Goal: Transaction & Acquisition: Purchase product/service

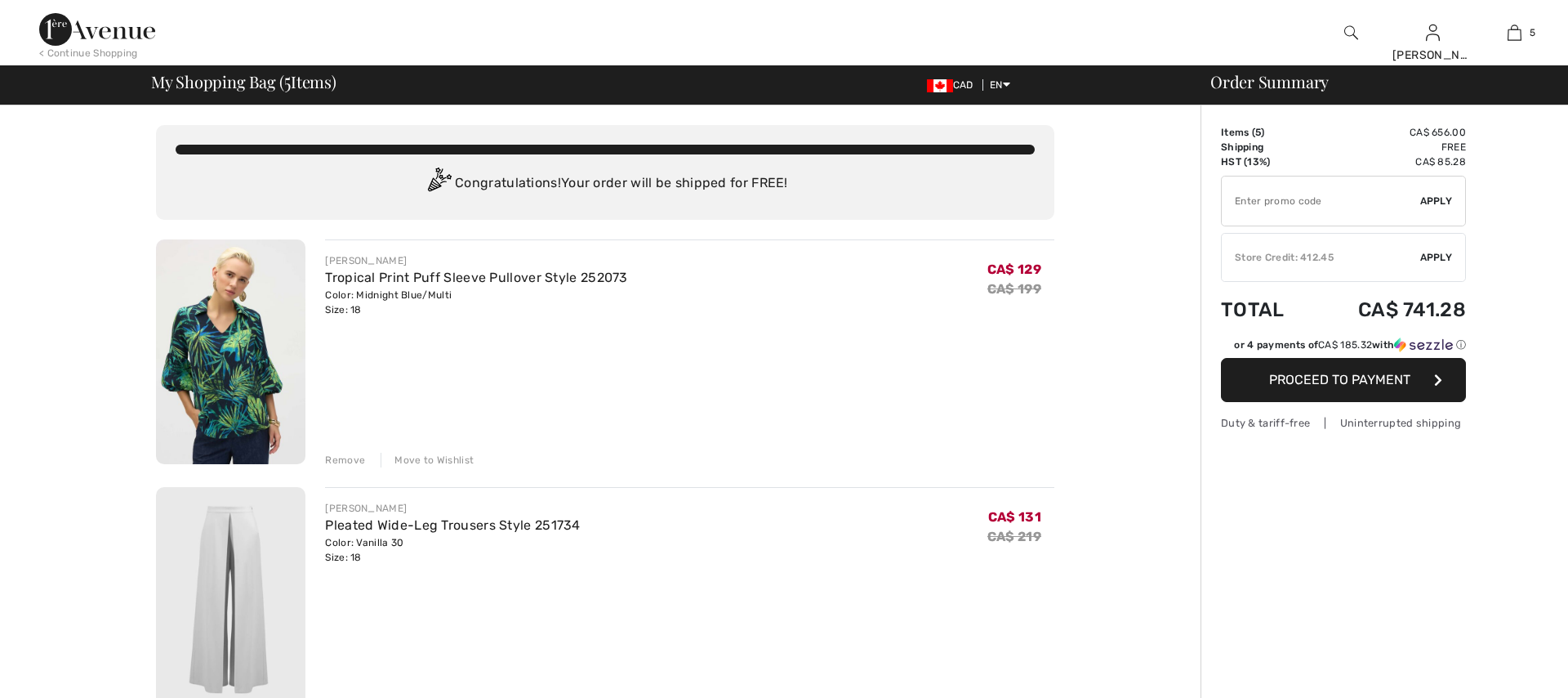
checkbox input "true"
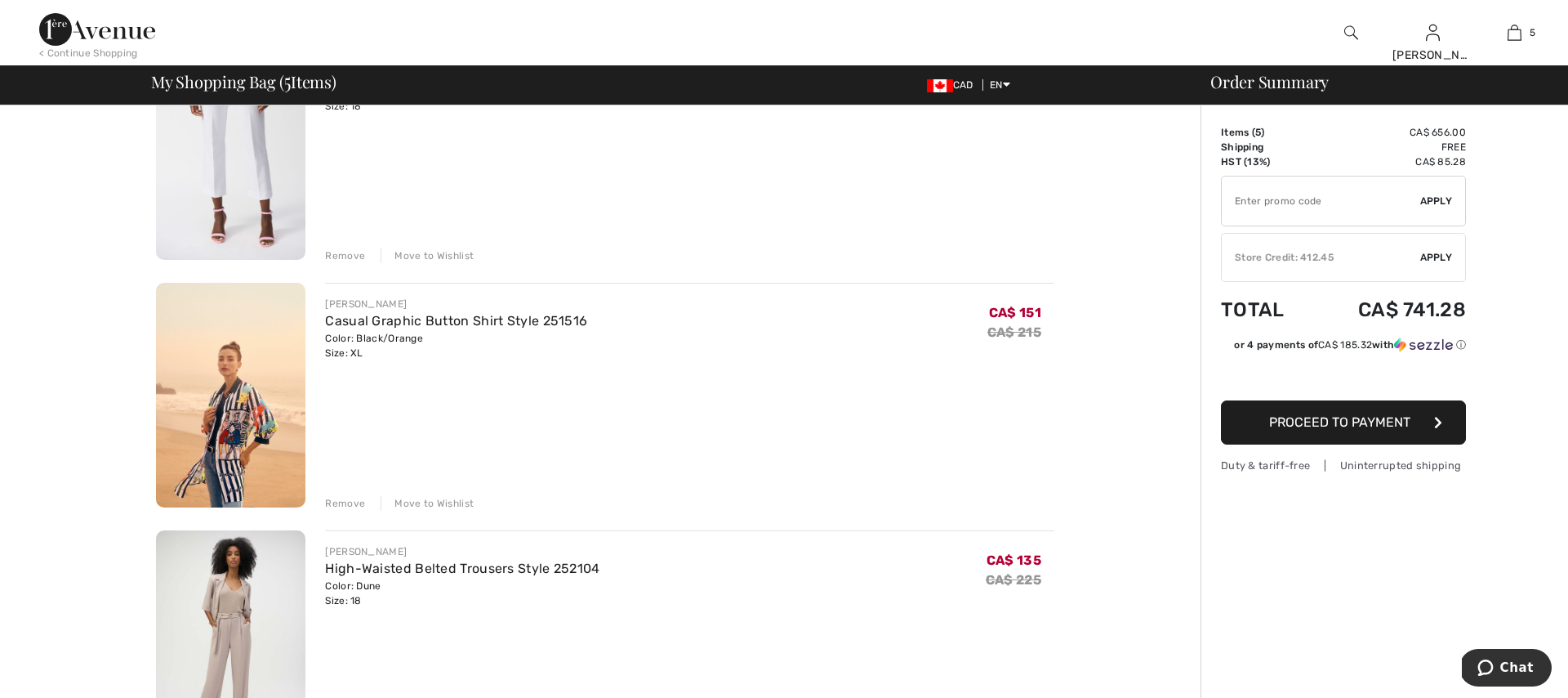
scroll to position [697, 0]
click at [349, 502] on div "Remove" at bounding box center [345, 503] width 40 height 15
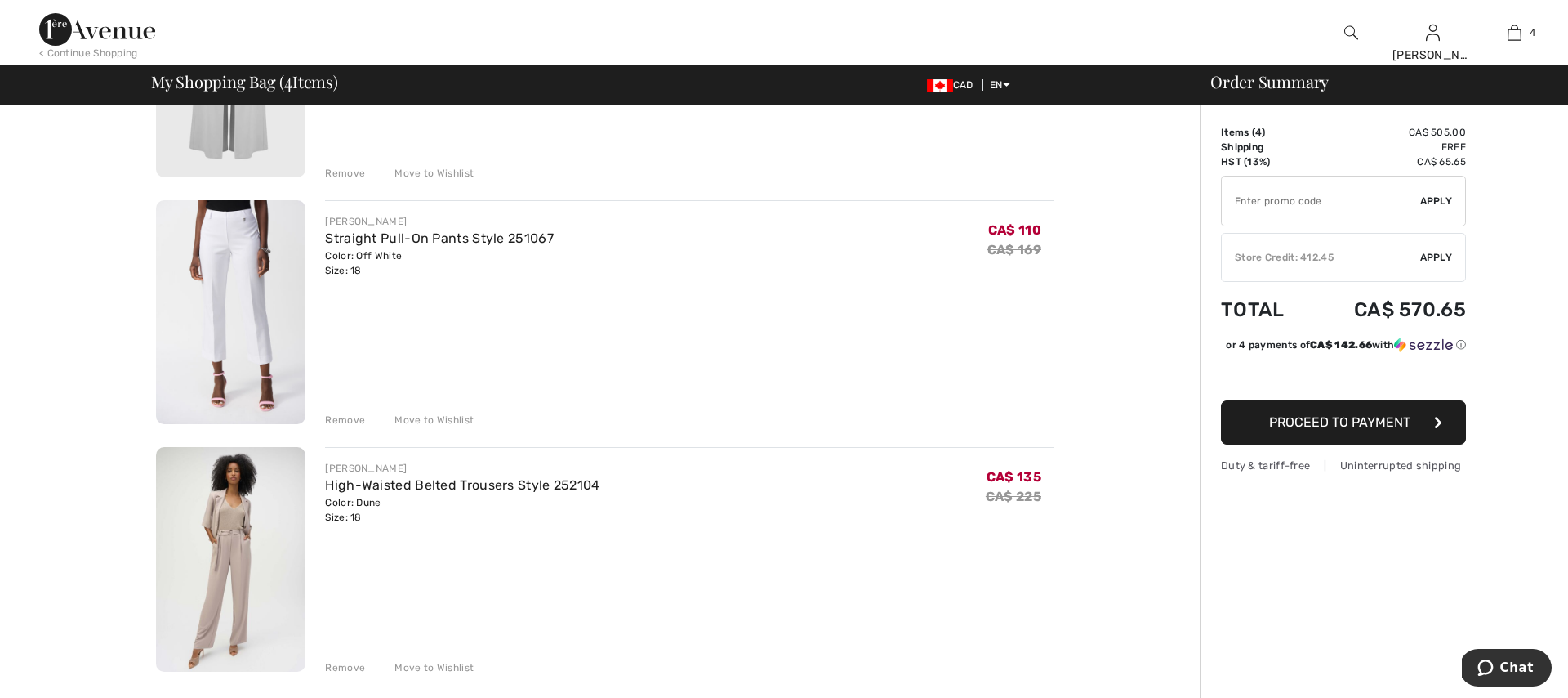
scroll to position [538, 0]
click at [348, 419] on div "Remove" at bounding box center [345, 417] width 40 height 15
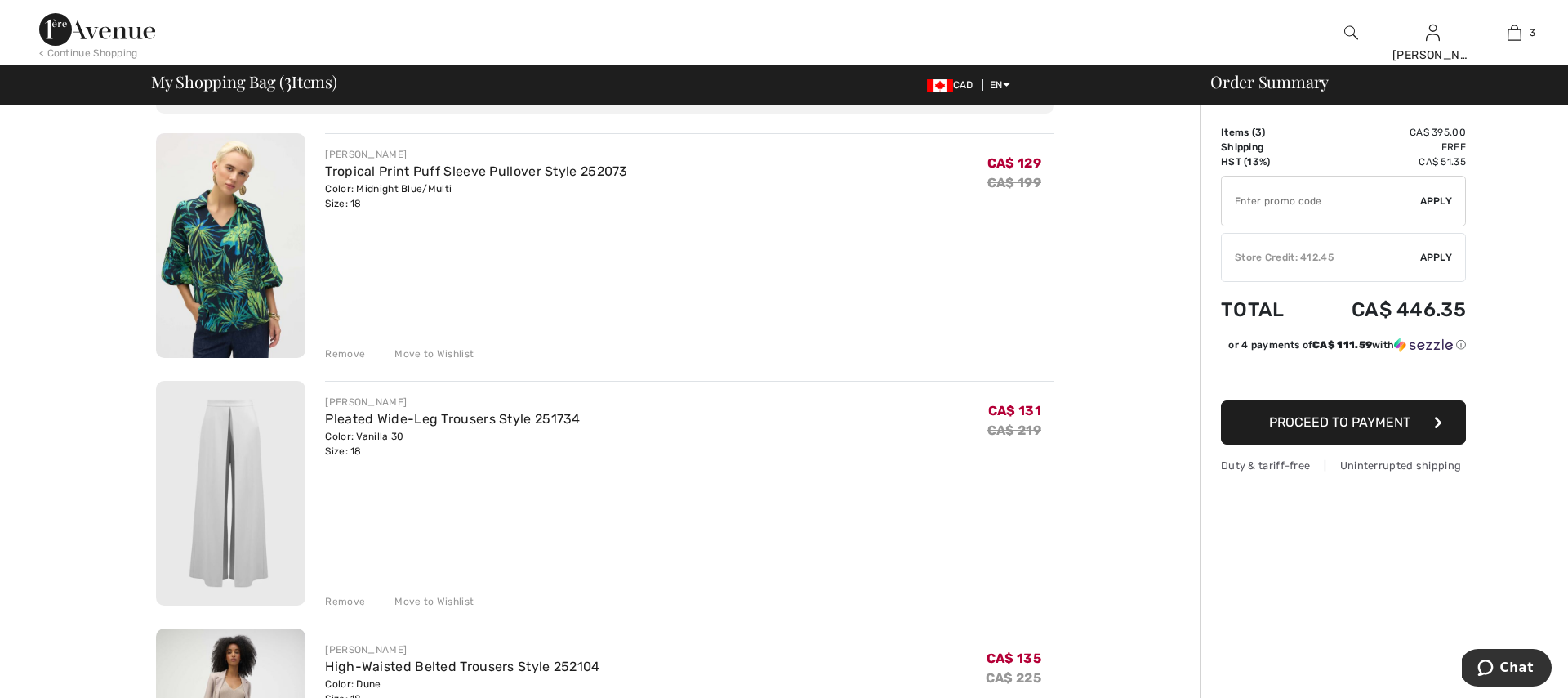
scroll to position [75, 0]
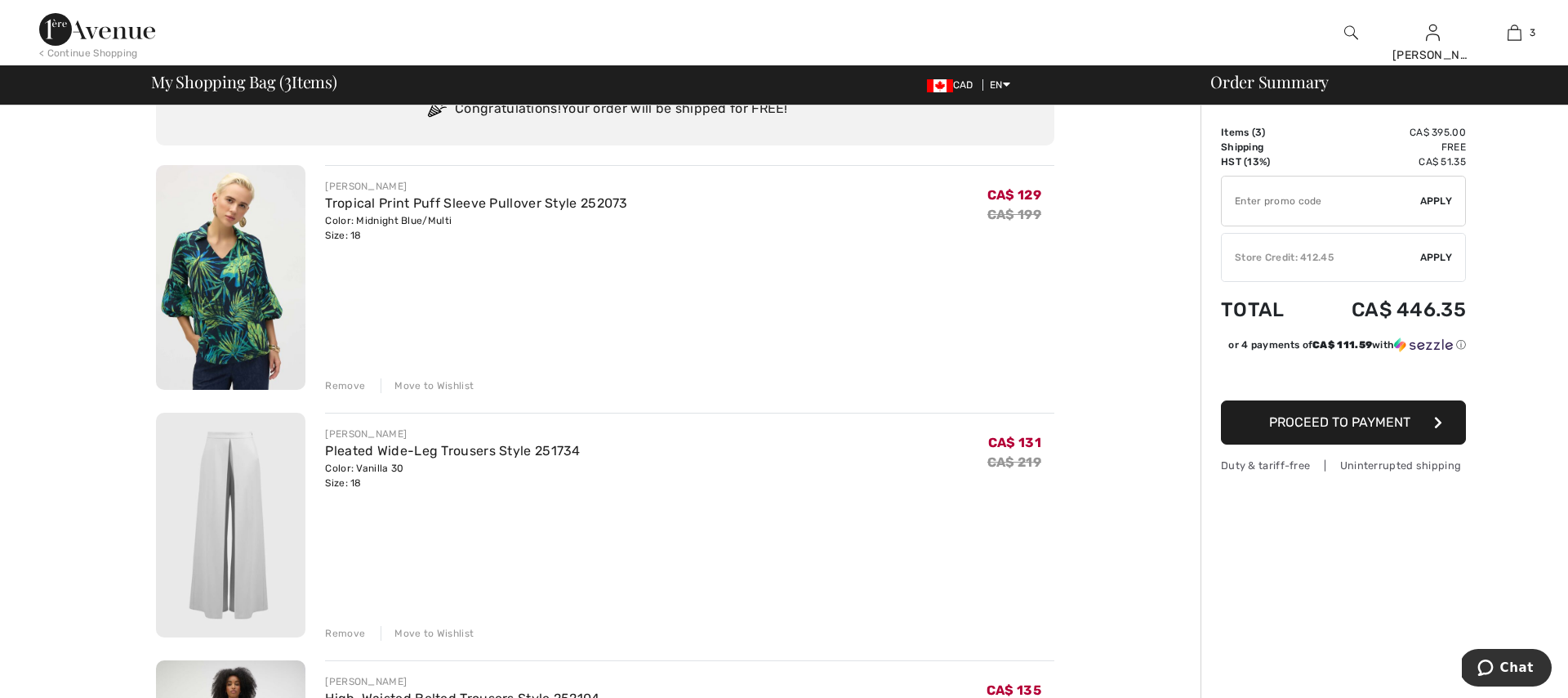
click at [245, 493] on img at bounding box center [231, 525] width 150 height 224
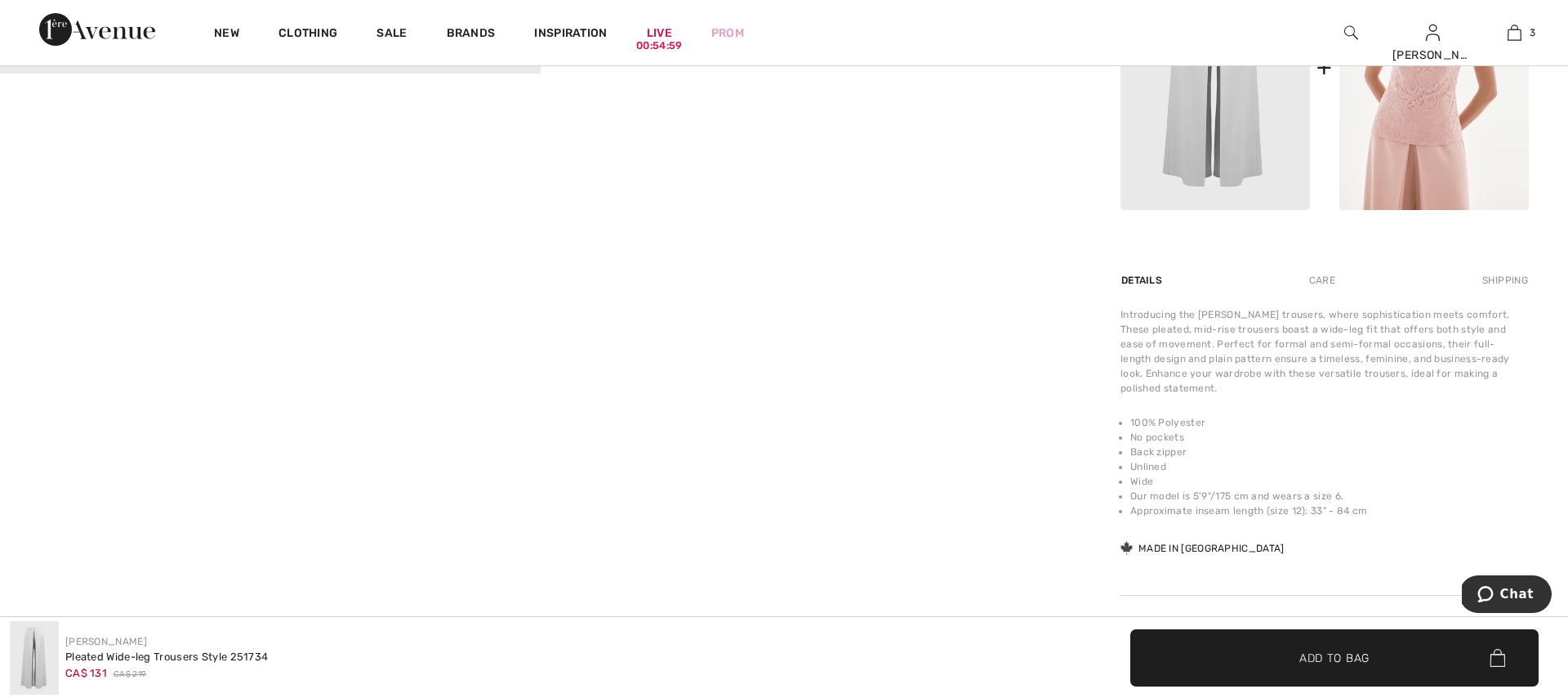
scroll to position [837, 0]
click at [377, 659] on div "Joseph Ribkoff Pleated Wide-leg Trousers Style 251734 CA$ 131 CA$ 219" at bounding box center [392, 658] width 764 height 74
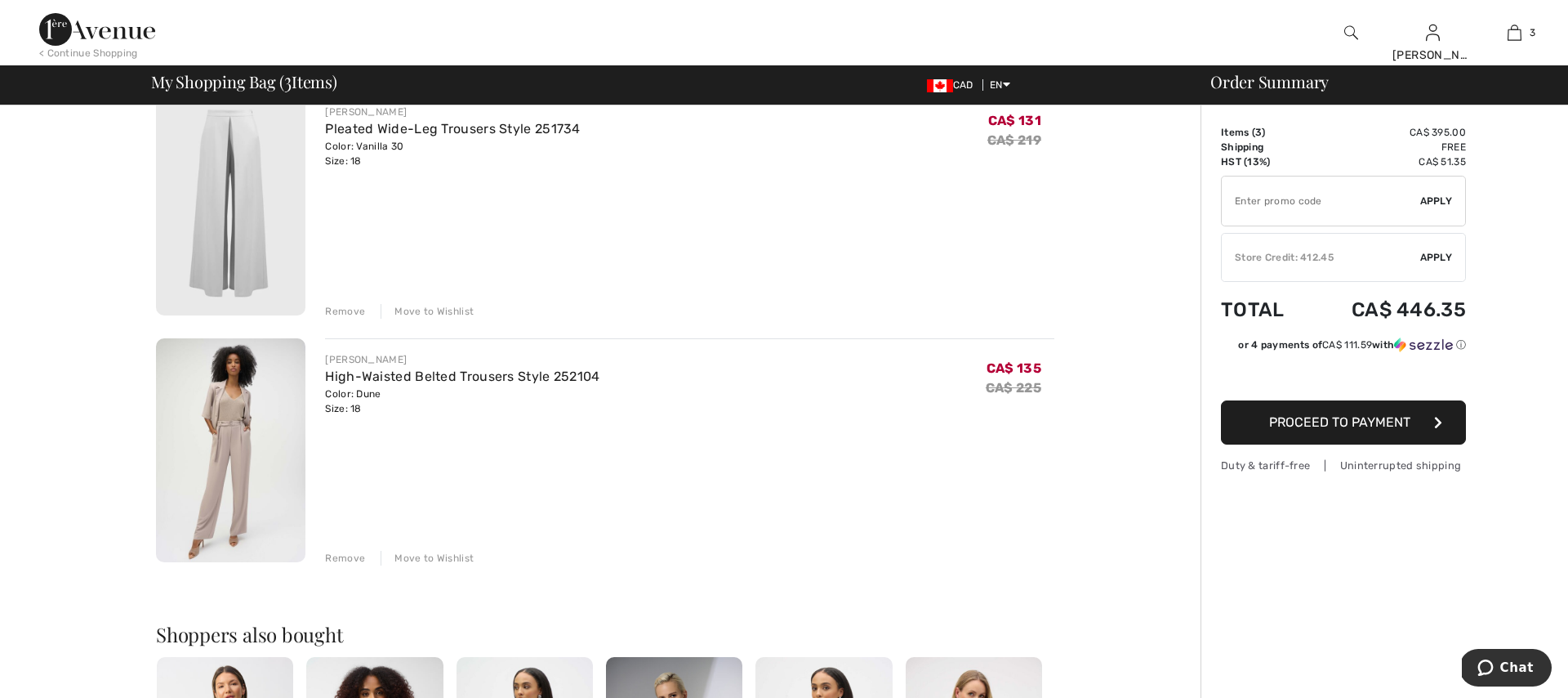
scroll to position [396, 0]
click at [343, 559] on div "Remove" at bounding box center [345, 557] width 40 height 15
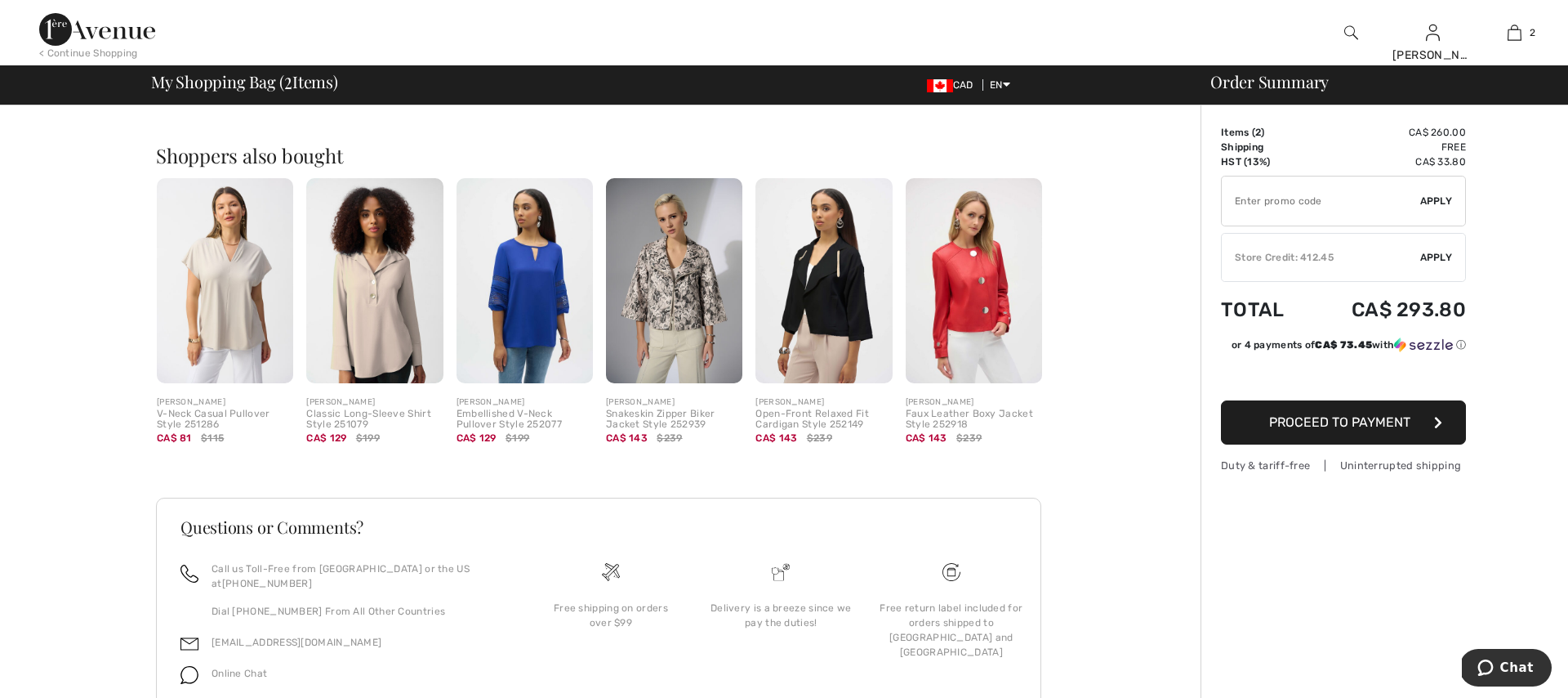
scroll to position [685, 0]
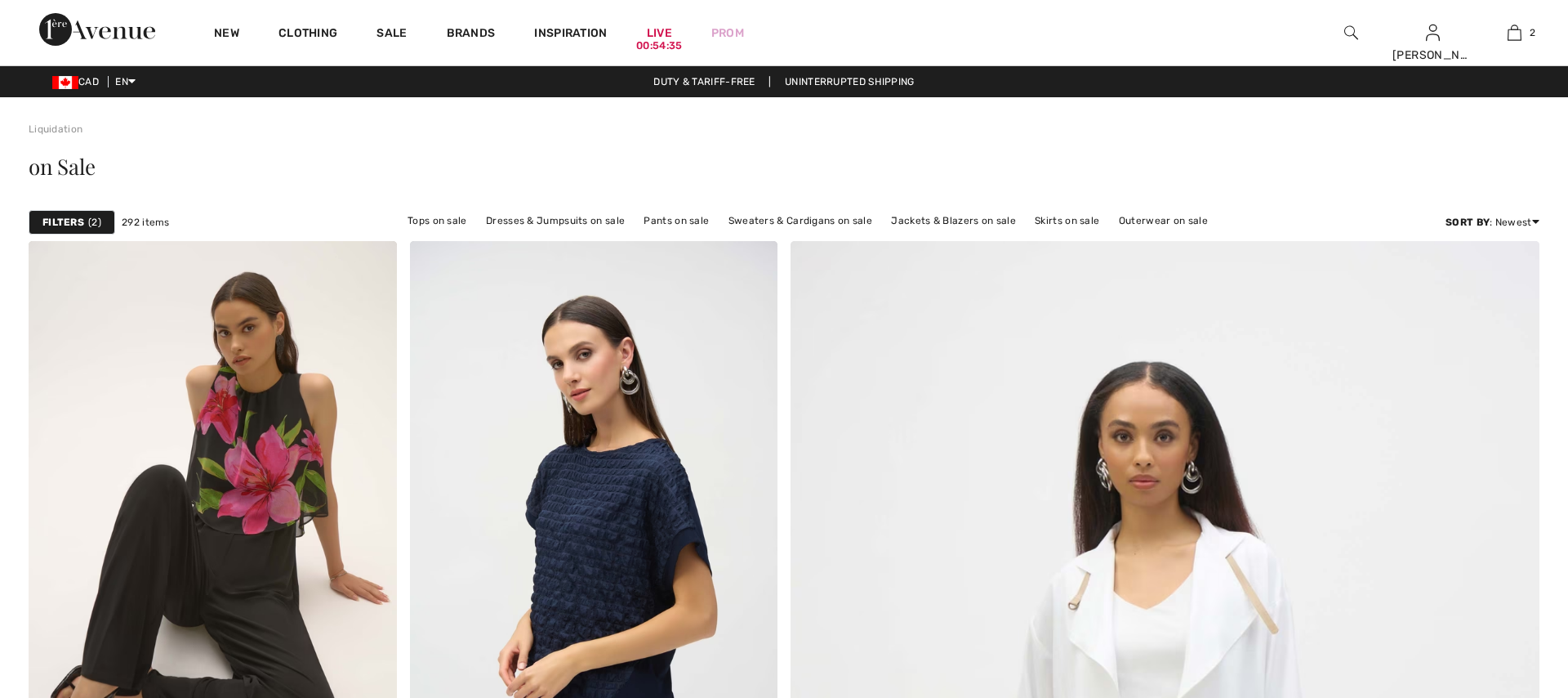
checkbox input "true"
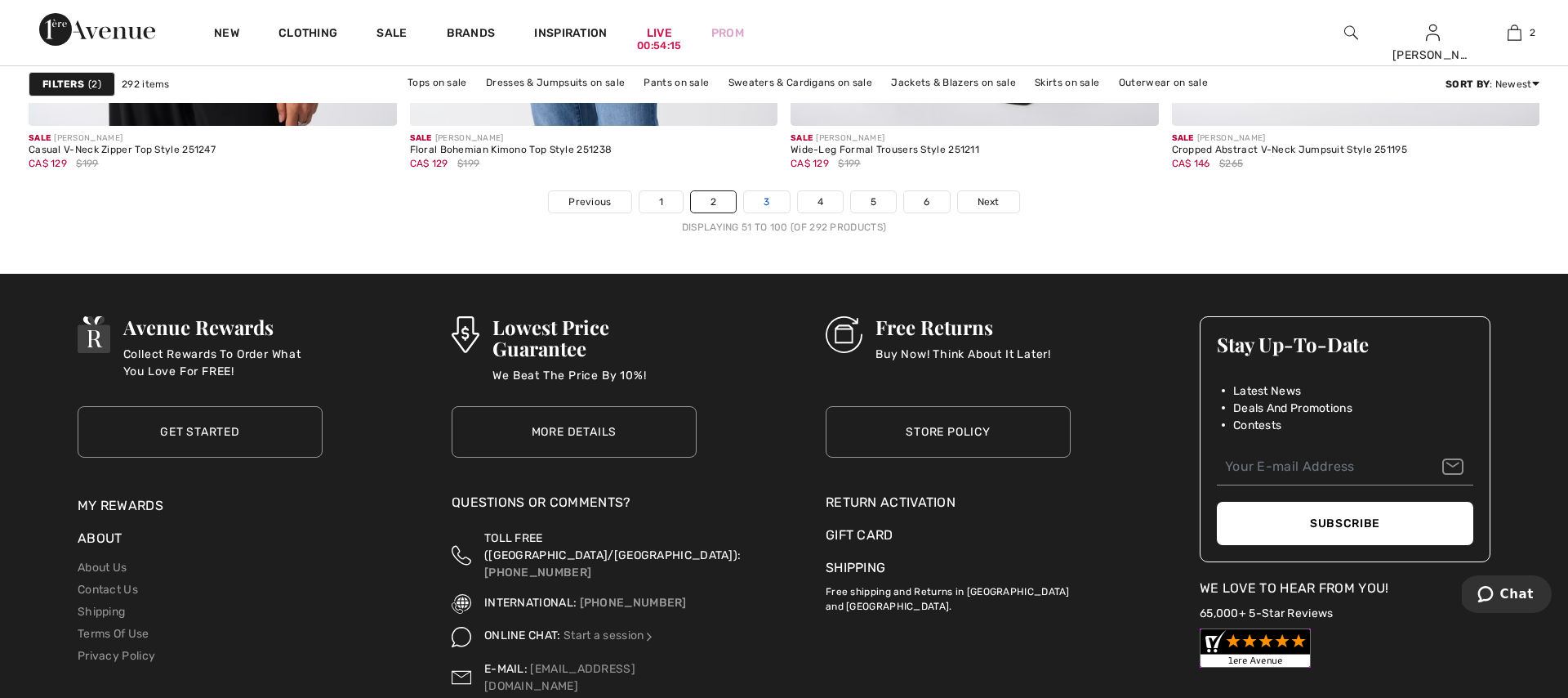
scroll to position [9569, 0]
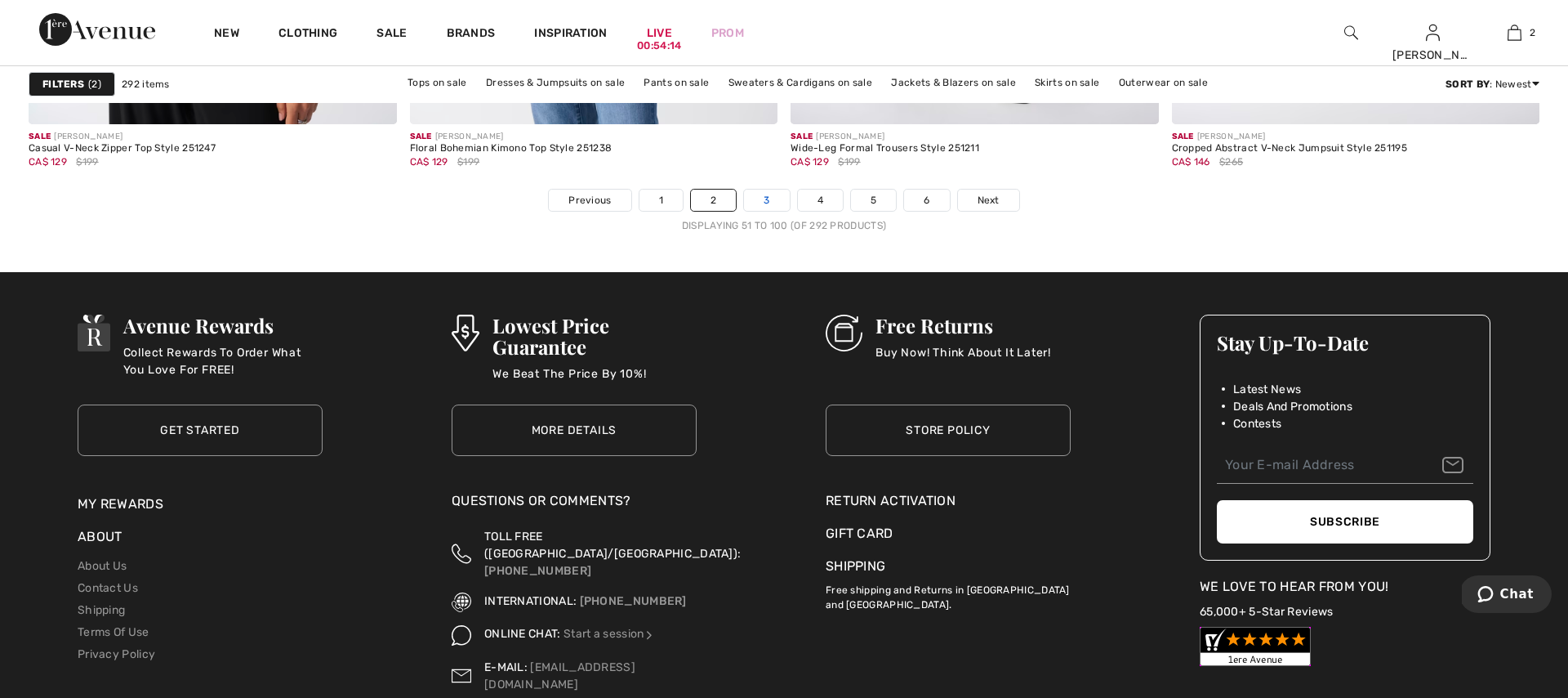
click at [761, 197] on link "3" at bounding box center [766, 200] width 45 height 21
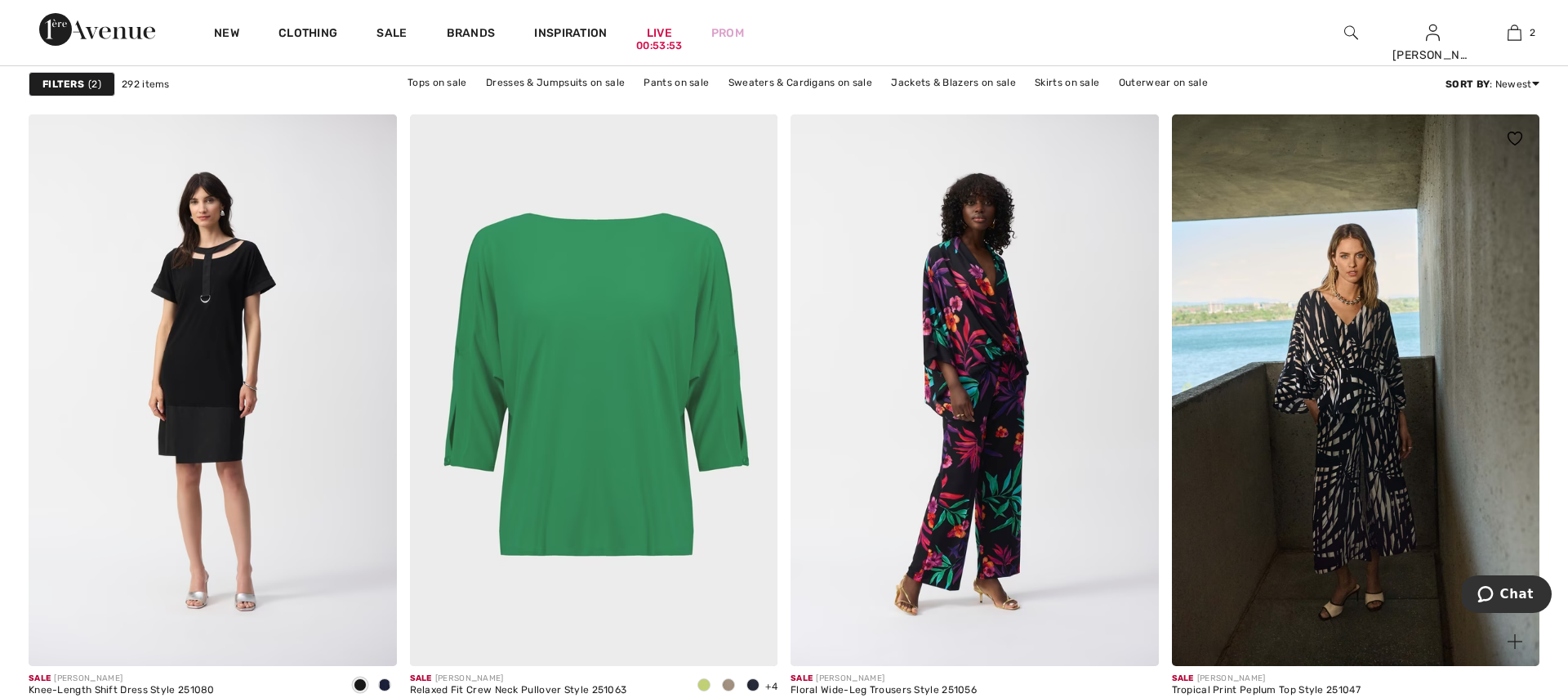
scroll to position [2885, 0]
click at [1343, 367] on img at bounding box center [1356, 390] width 368 height 552
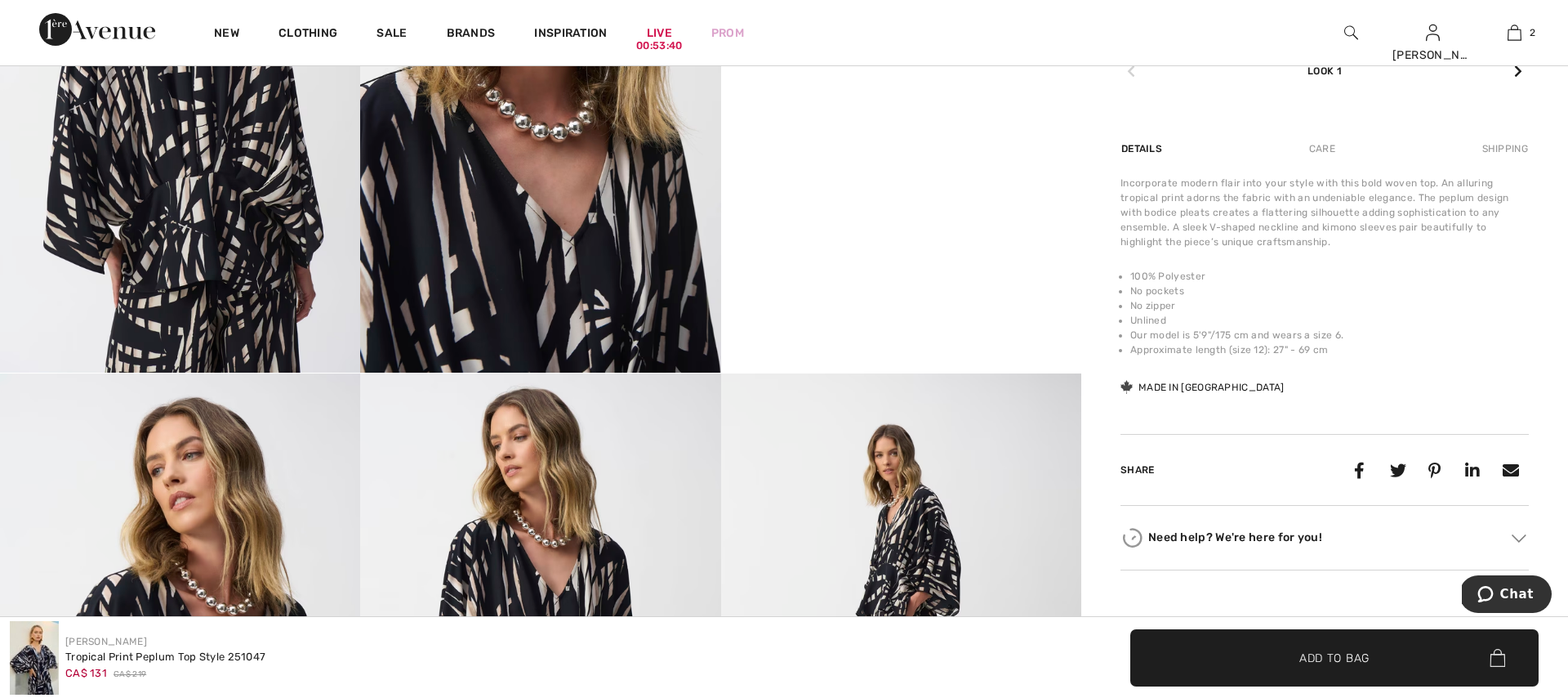
scroll to position [983, 0]
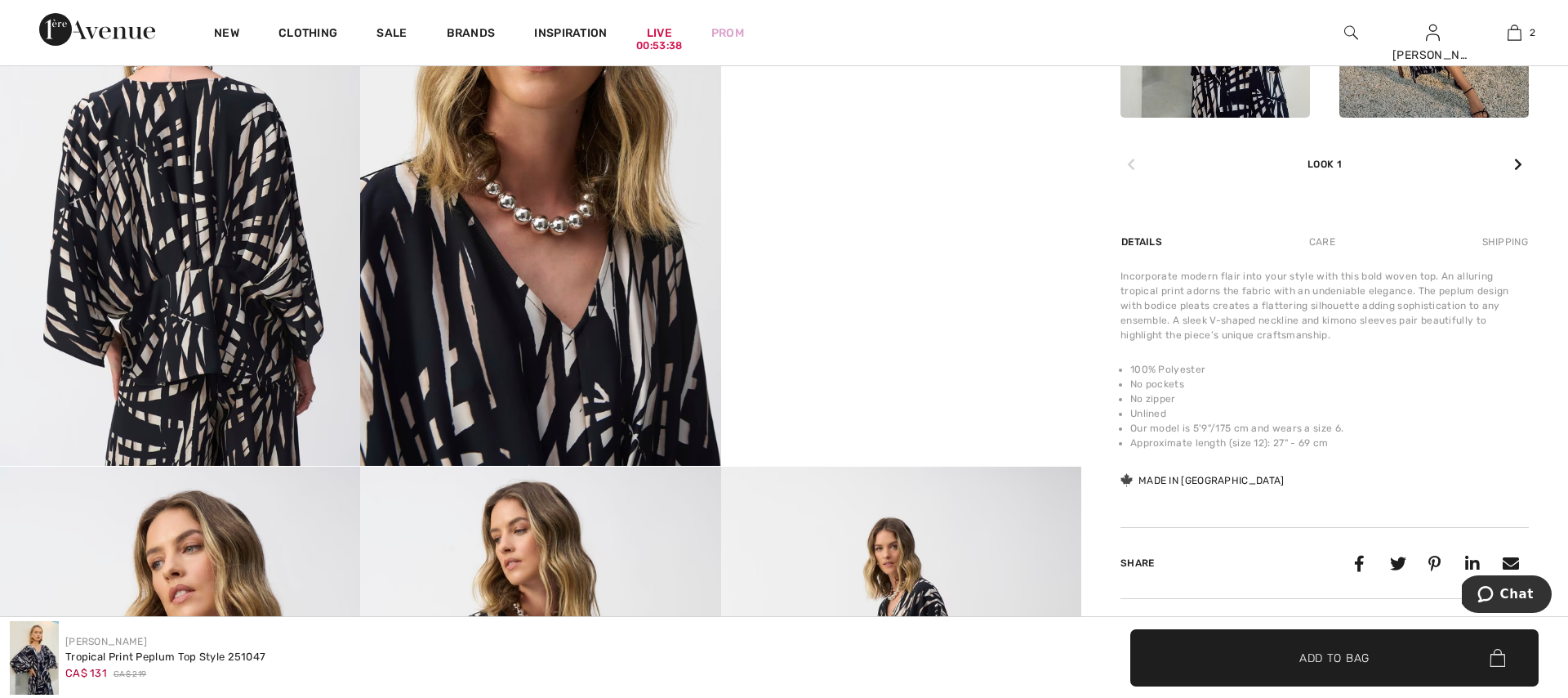
click at [897, 106] on video "Your browser does not support the video tag." at bounding box center [901, 16] width 360 height 181
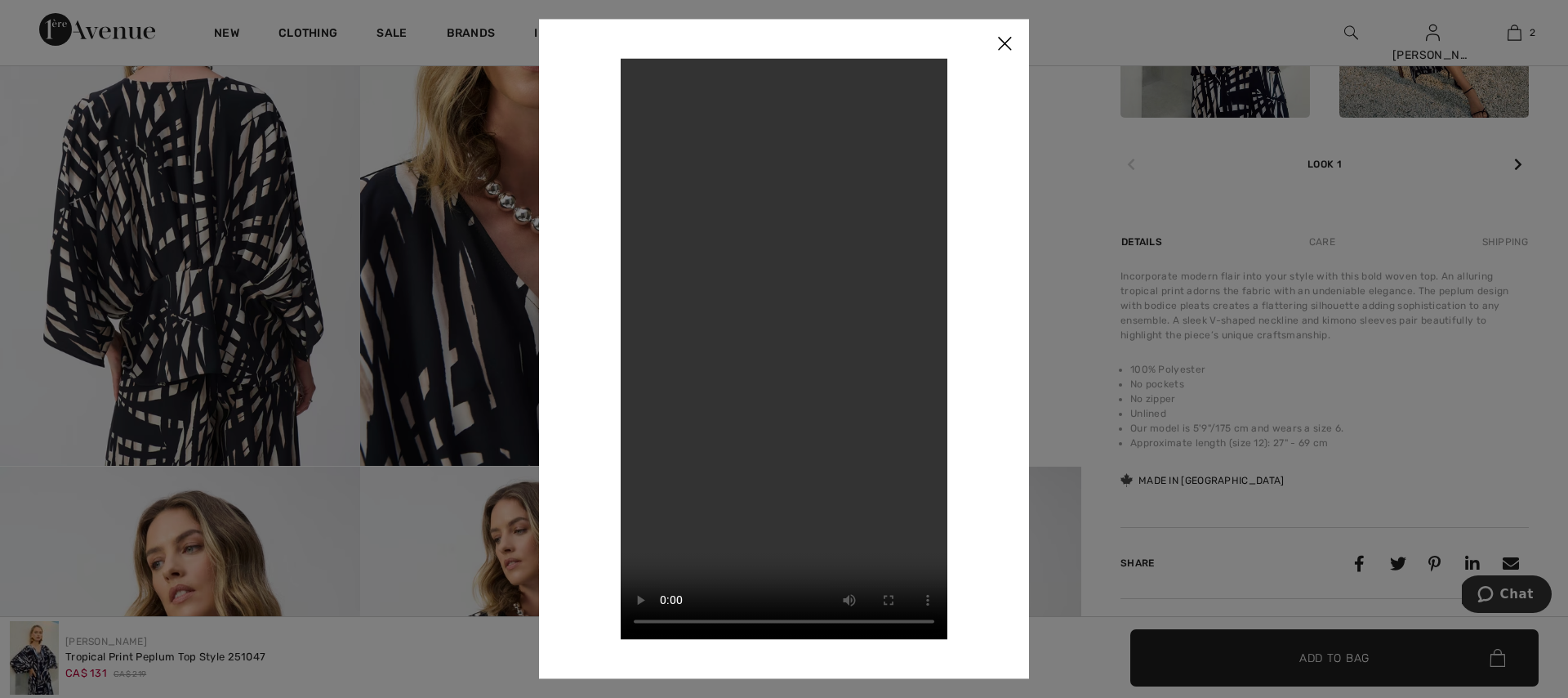
click at [1006, 48] on img at bounding box center [1004, 44] width 49 height 51
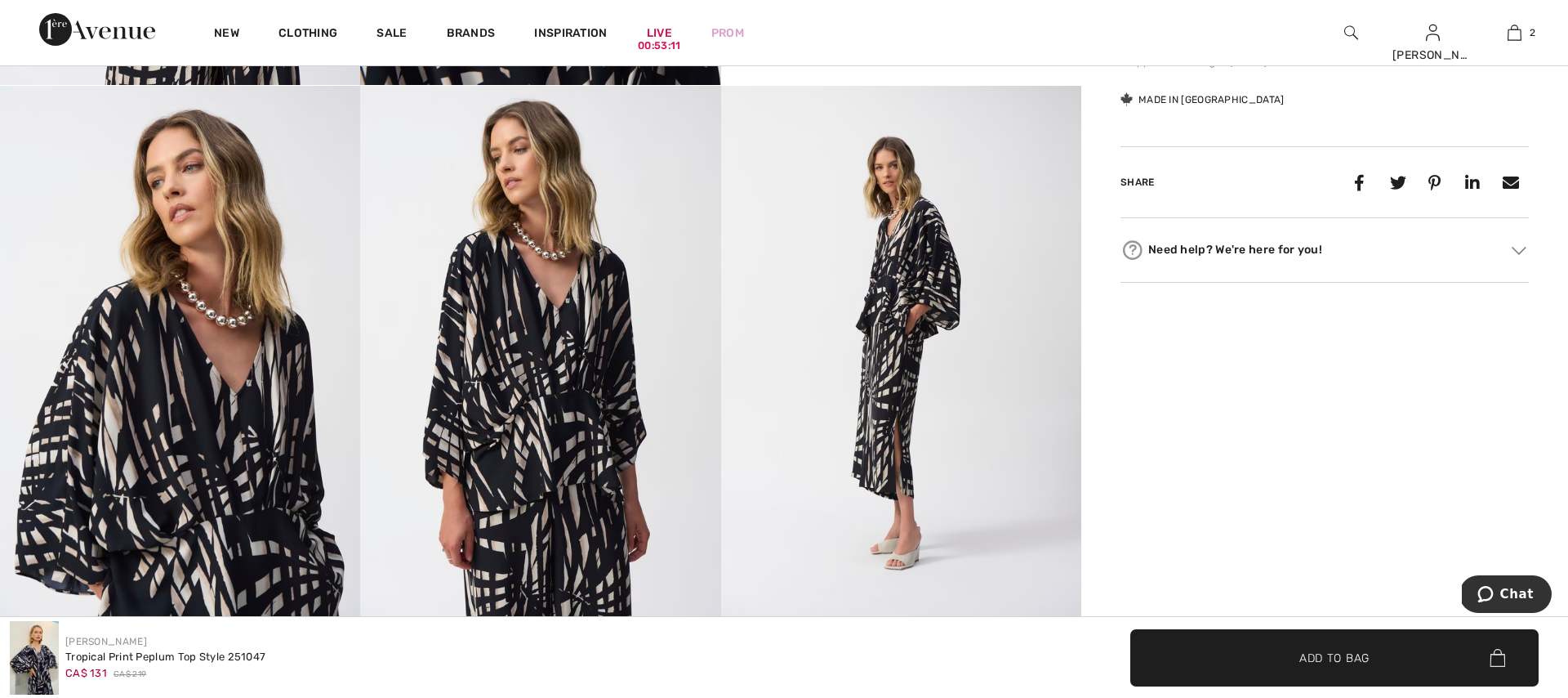
scroll to position [1359, 0]
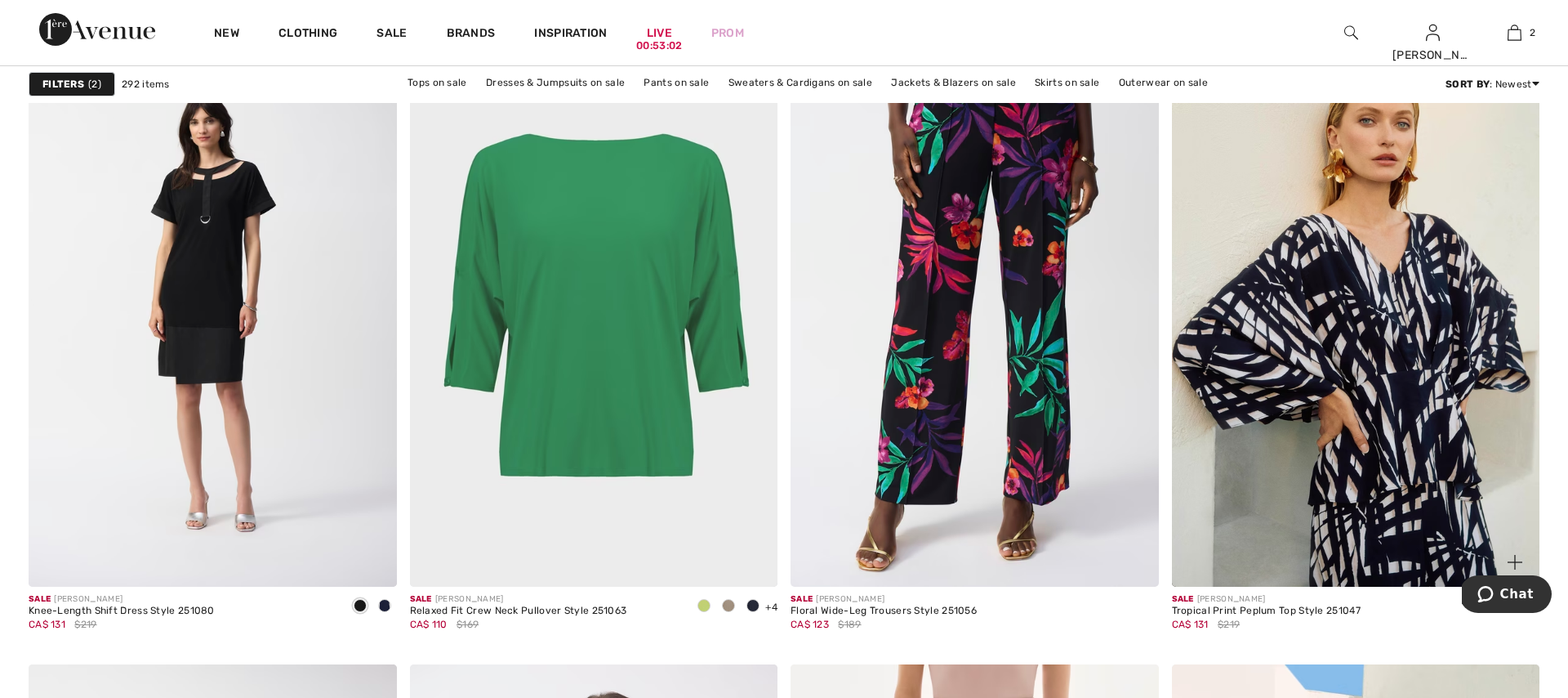
scroll to position [2971, 0]
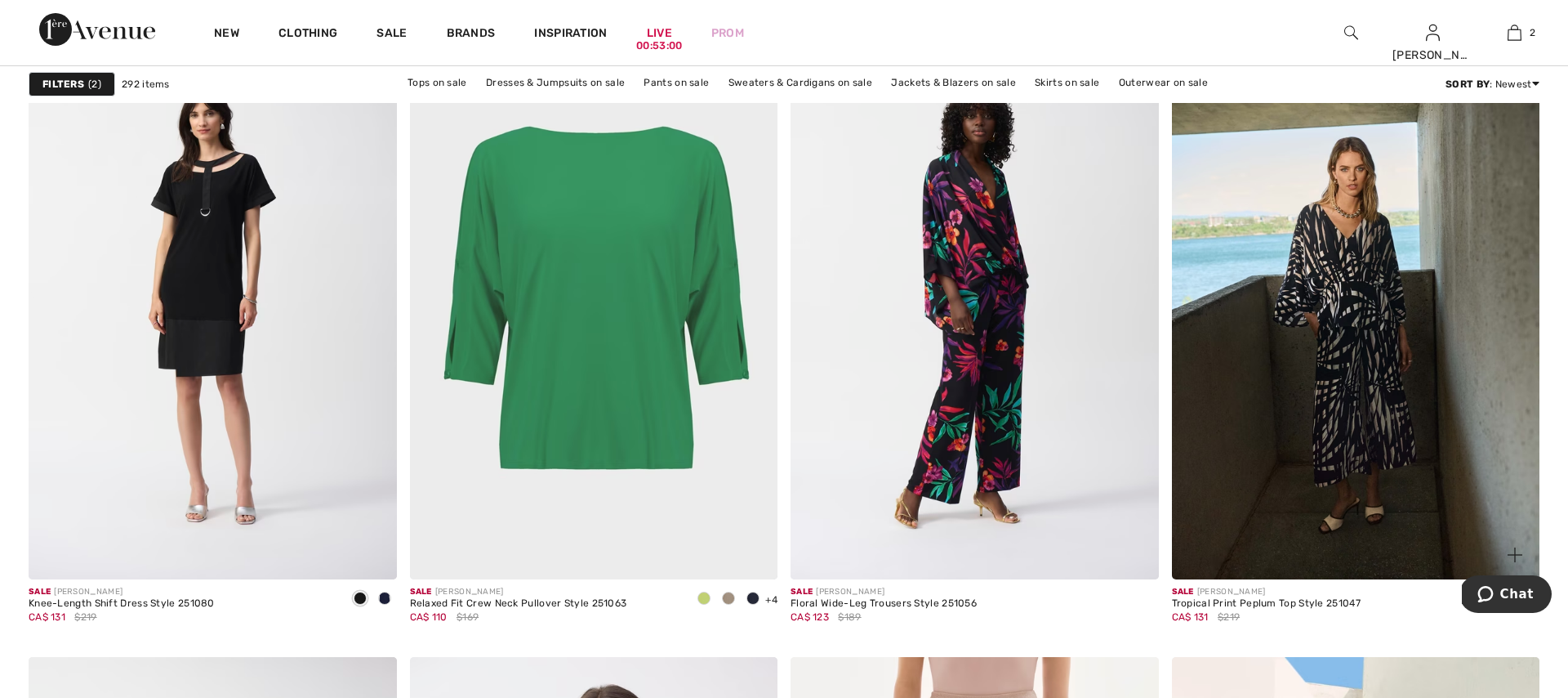
click at [1362, 332] on img at bounding box center [1356, 304] width 368 height 552
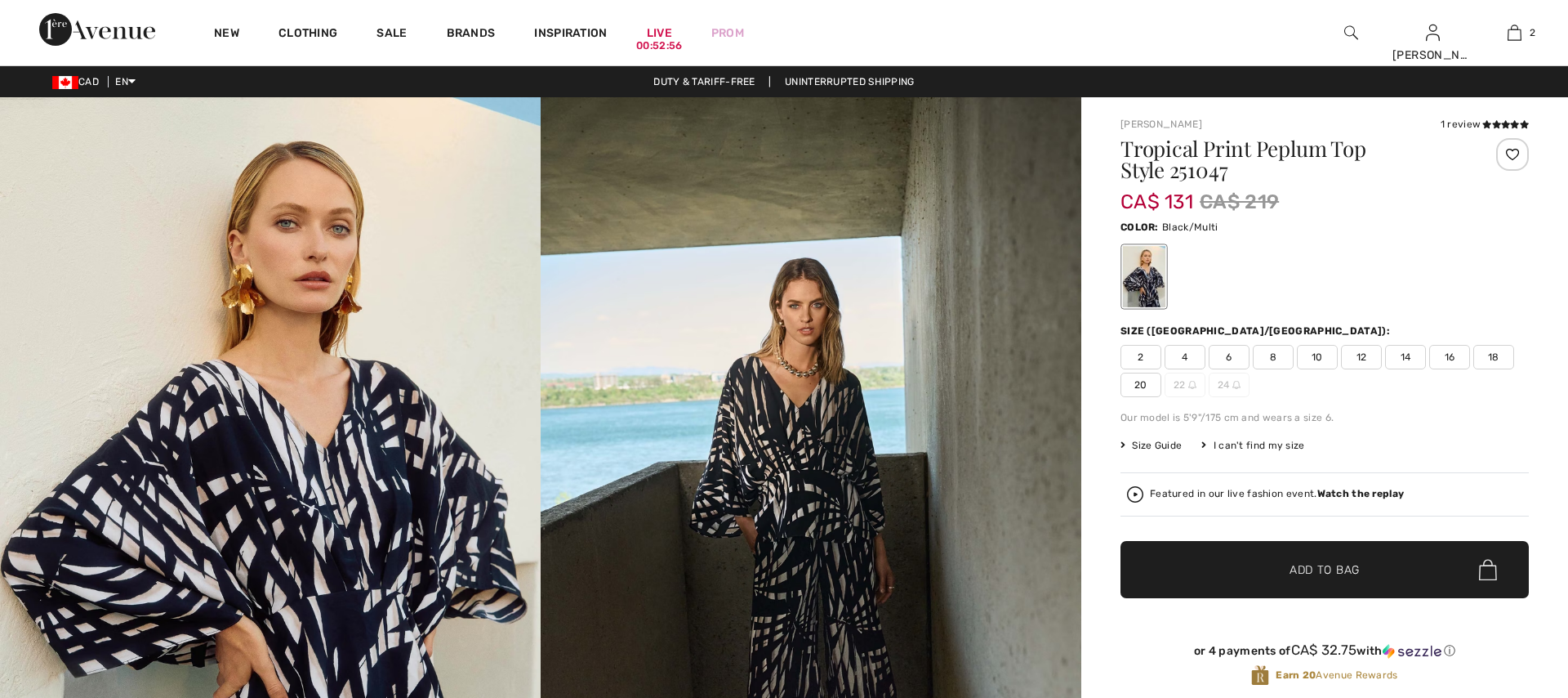
checkbox input "true"
click at [1490, 357] on span "18" at bounding box center [1494, 357] width 41 height 25
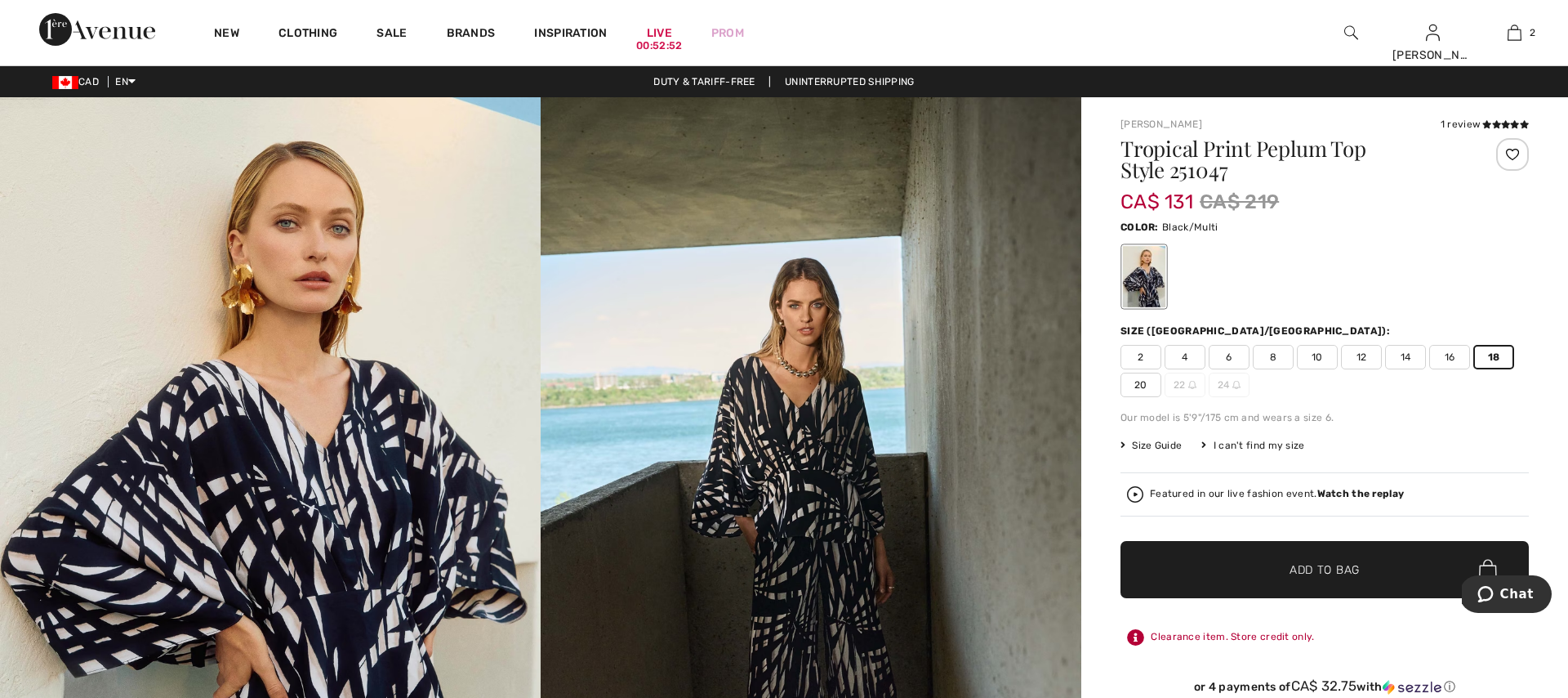
click at [1309, 563] on span "Add to Bag" at bounding box center [1325, 570] width 70 height 18
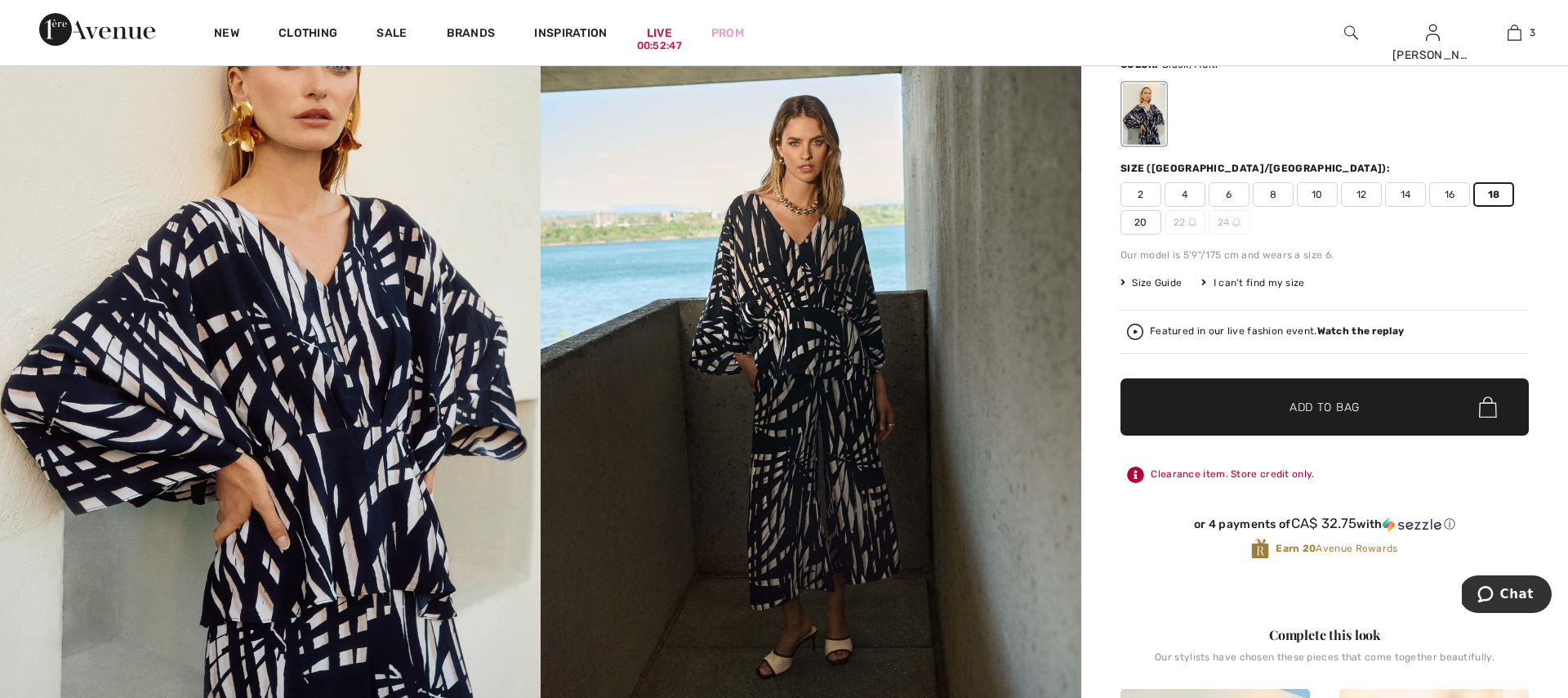
scroll to position [165, 0]
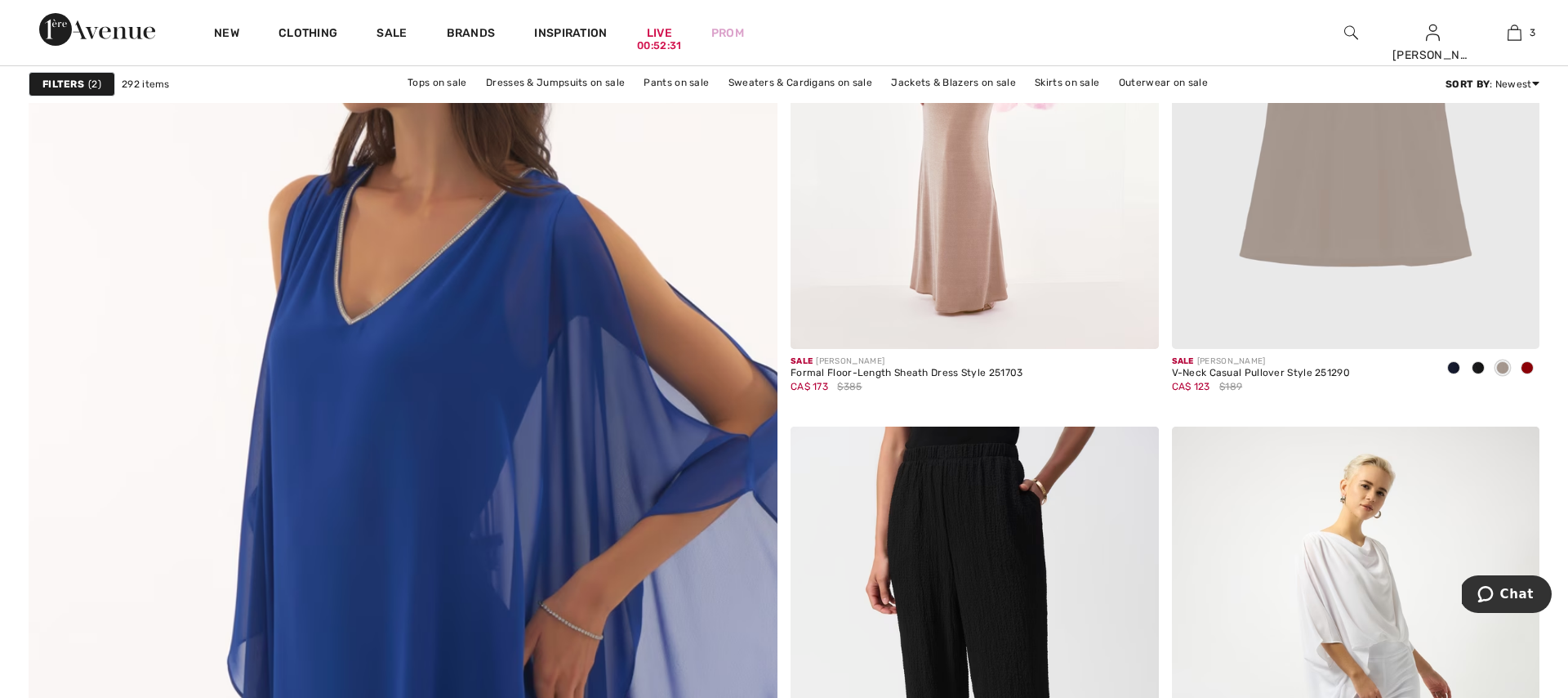
scroll to position [5299, 0]
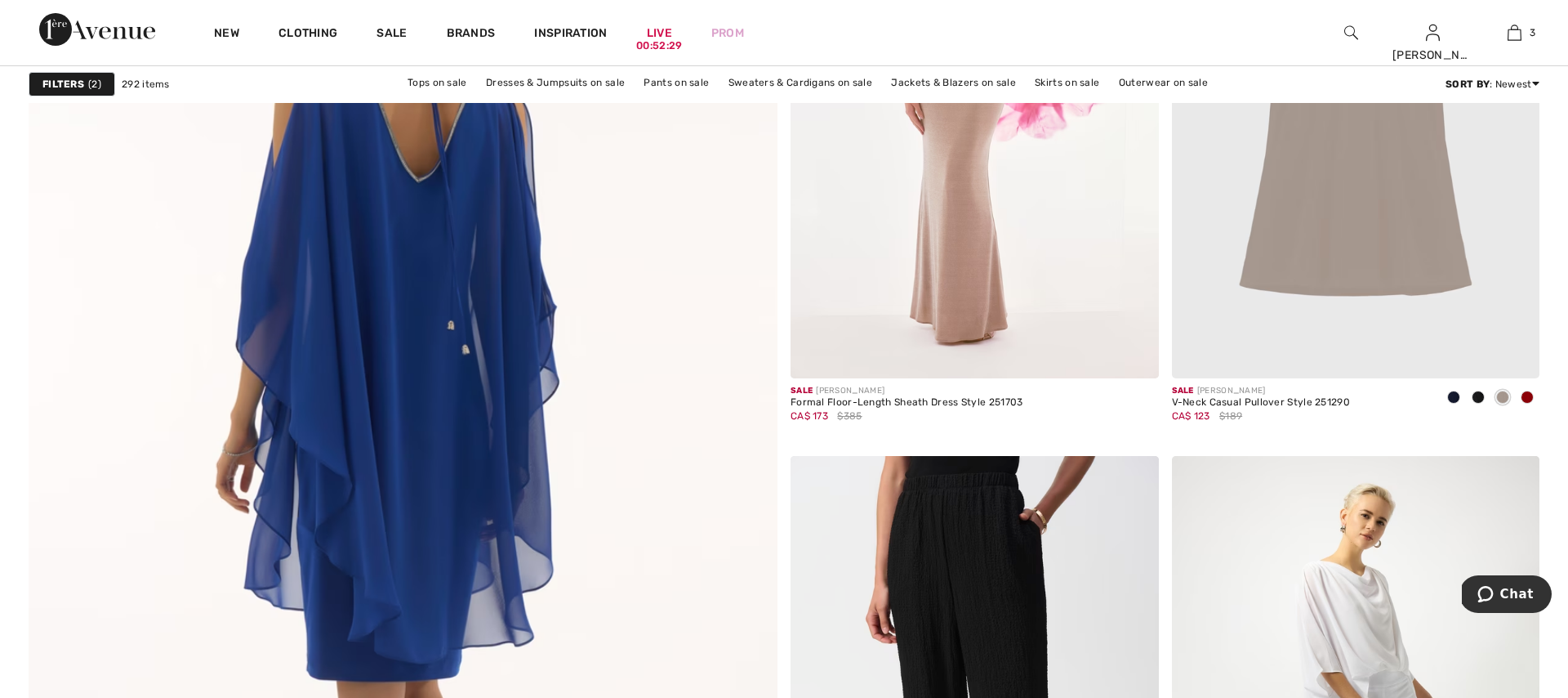
click at [405, 335] on img at bounding box center [402, 500] width 898 height 1350
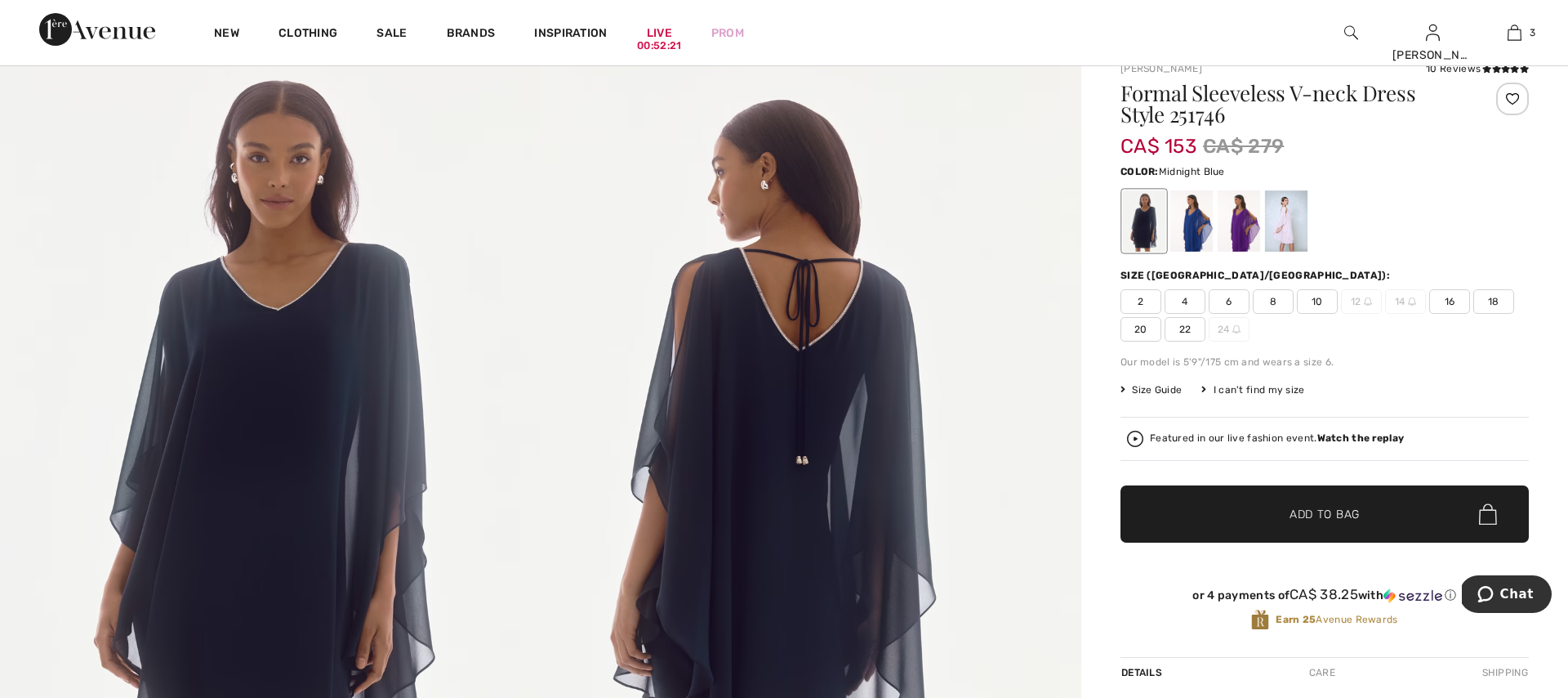
scroll to position [61, 0]
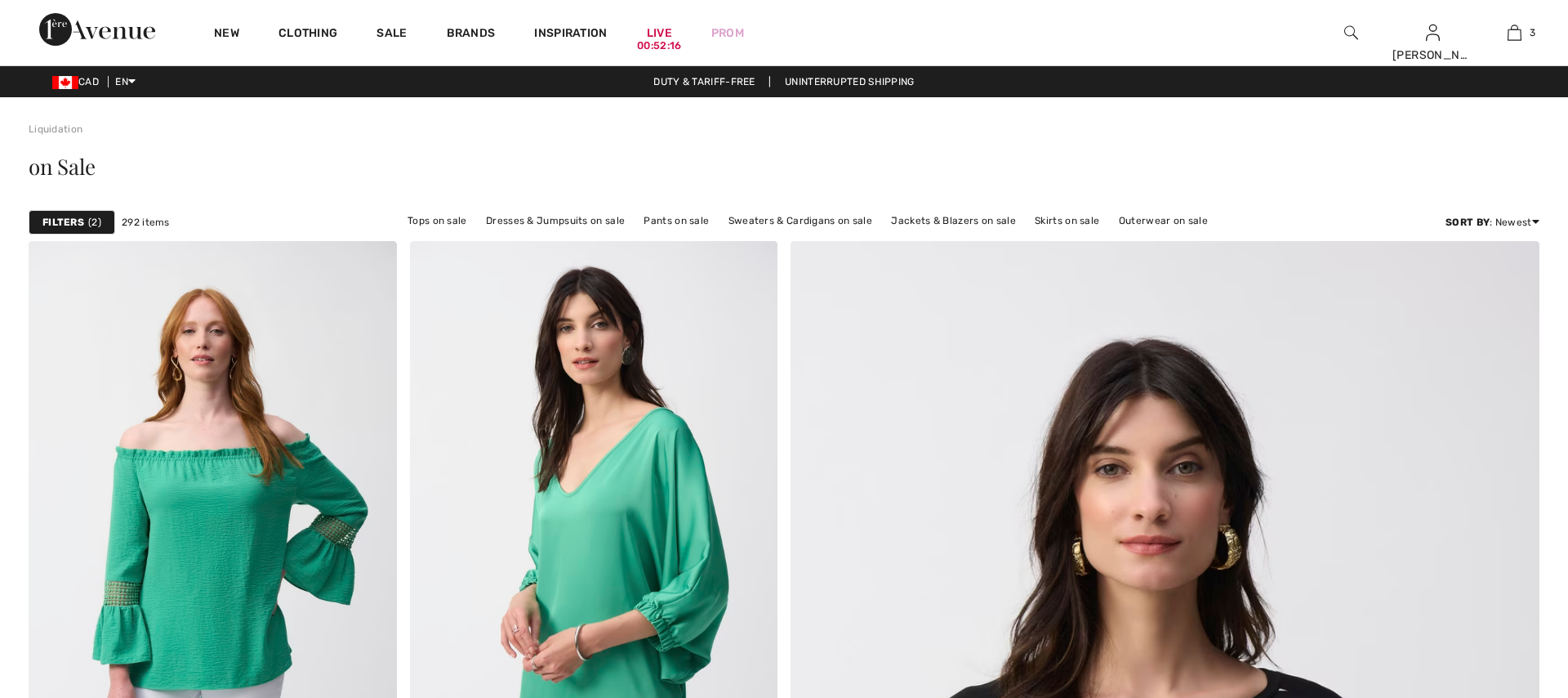
checkbox input "true"
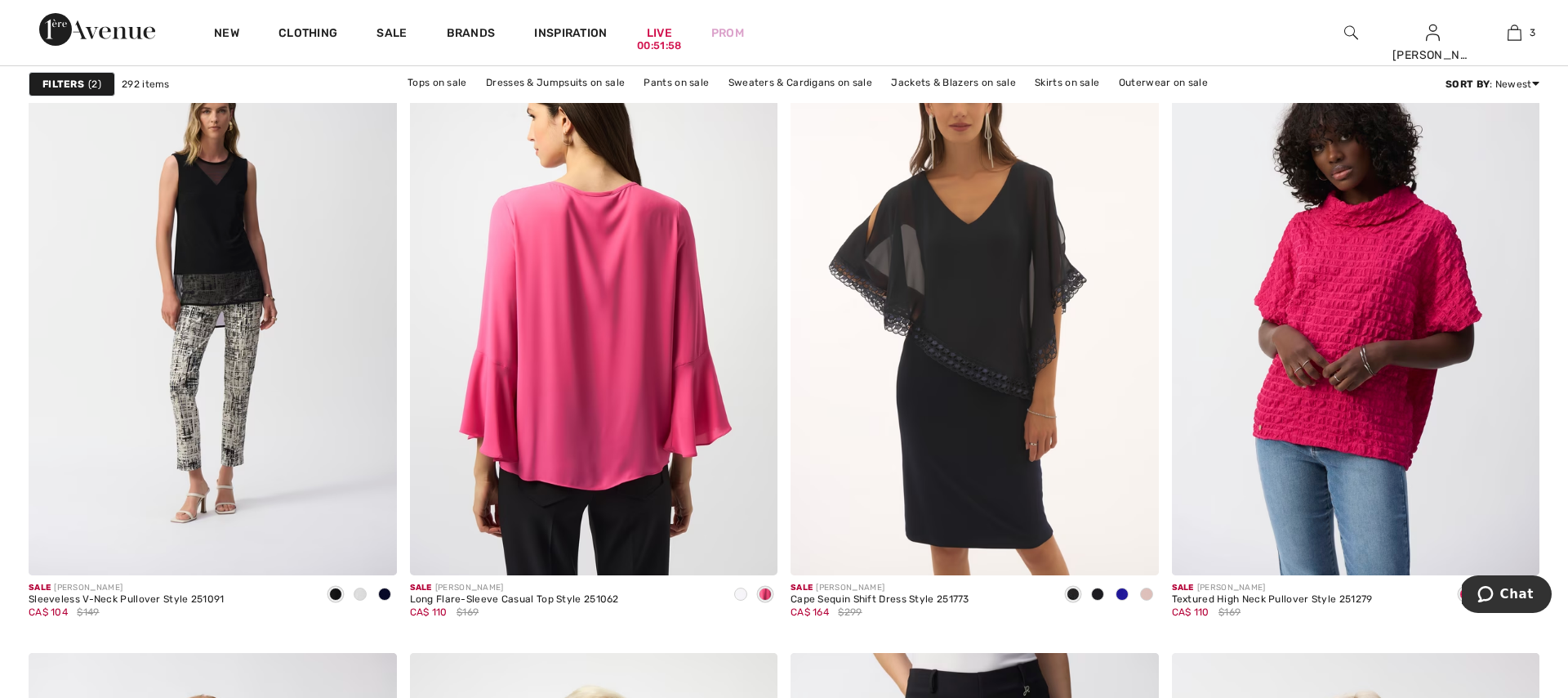
scroll to position [7860, 0]
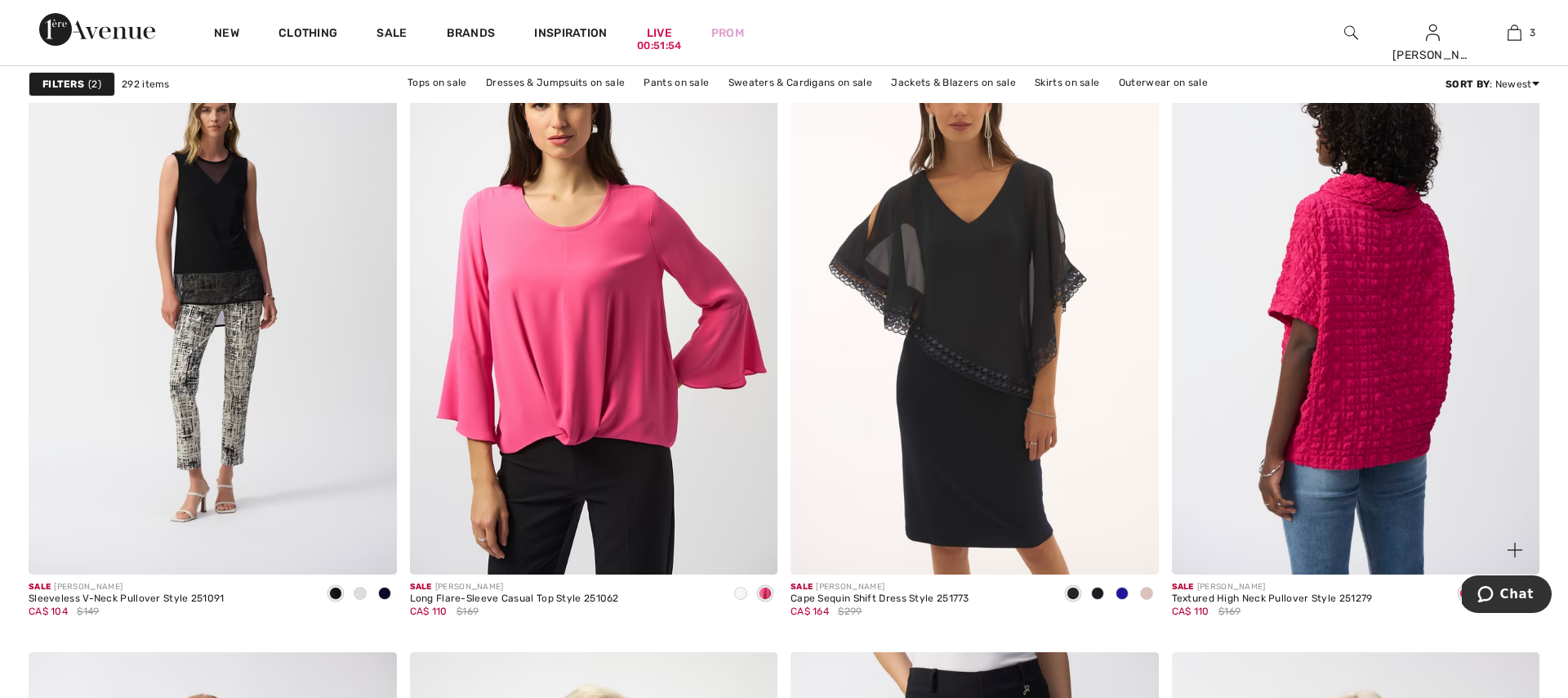
click at [1369, 381] on img at bounding box center [1356, 298] width 368 height 552
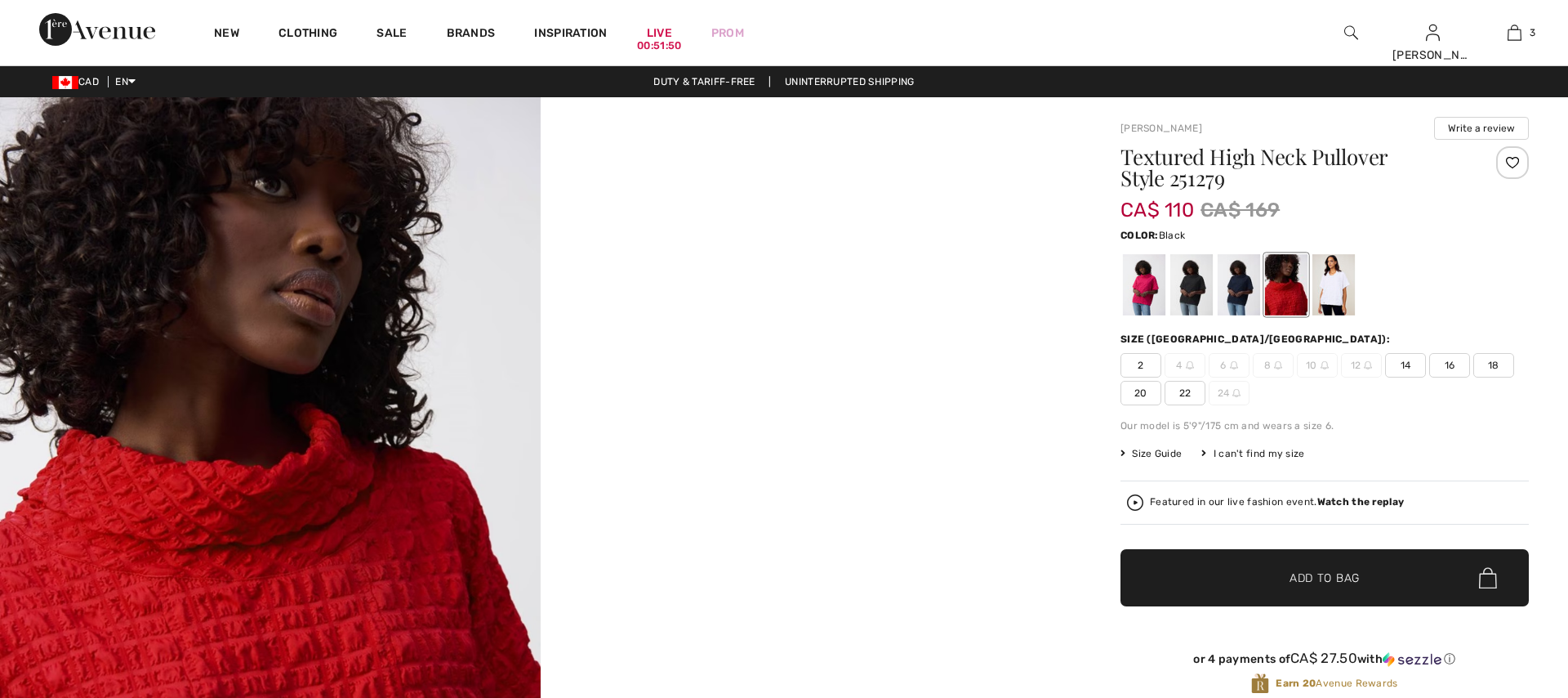
click at [1194, 294] on div at bounding box center [1191, 285] width 42 height 61
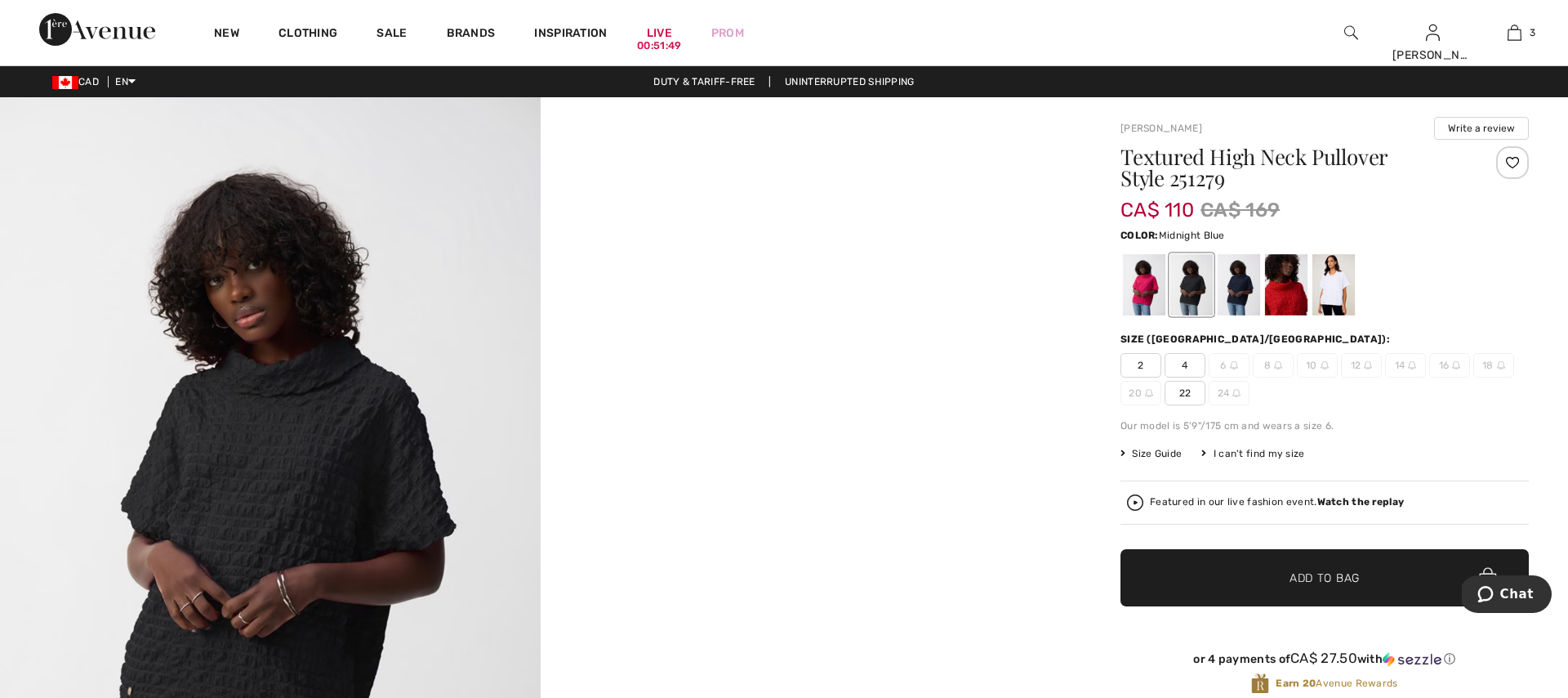
click at [1235, 296] on div at bounding box center [1239, 285] width 42 height 61
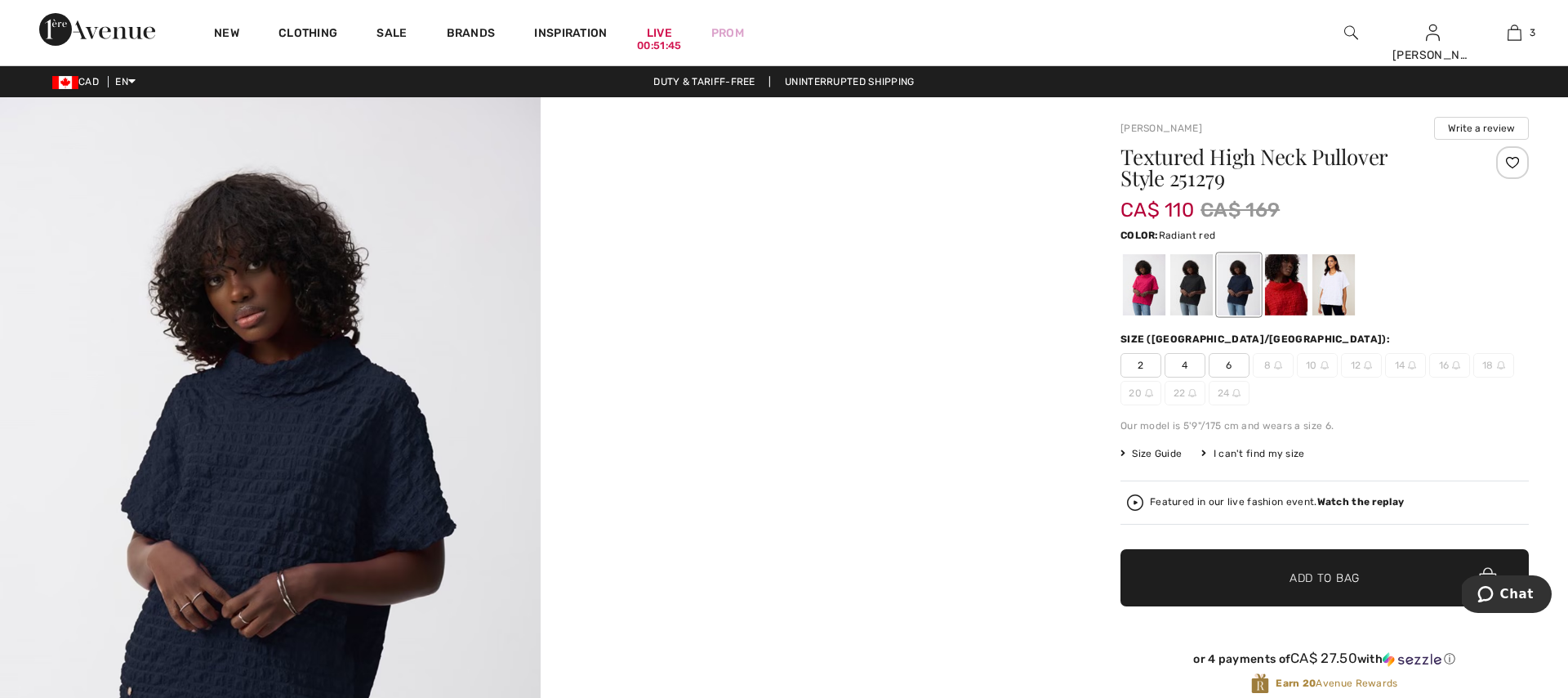
click at [1279, 296] on div at bounding box center [1287, 285] width 42 height 61
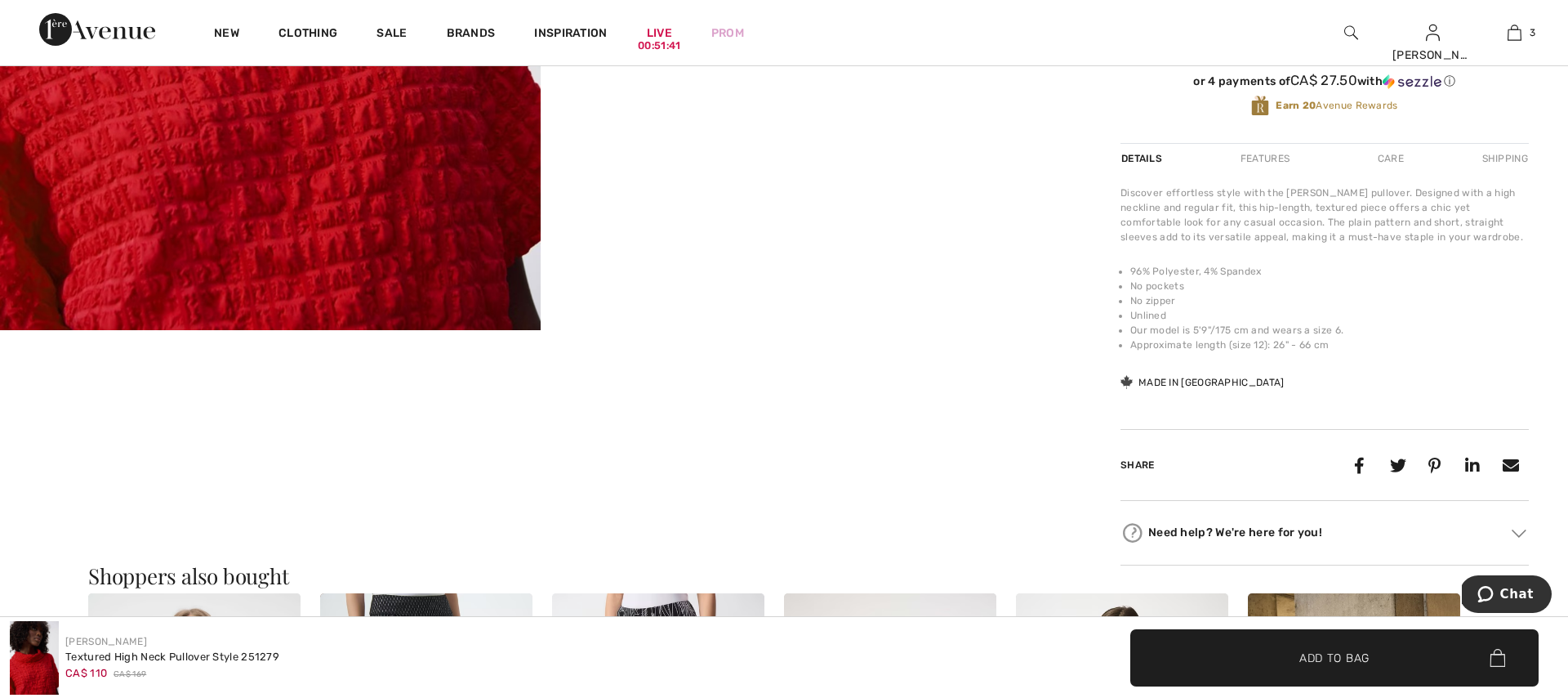
scroll to position [582, 0]
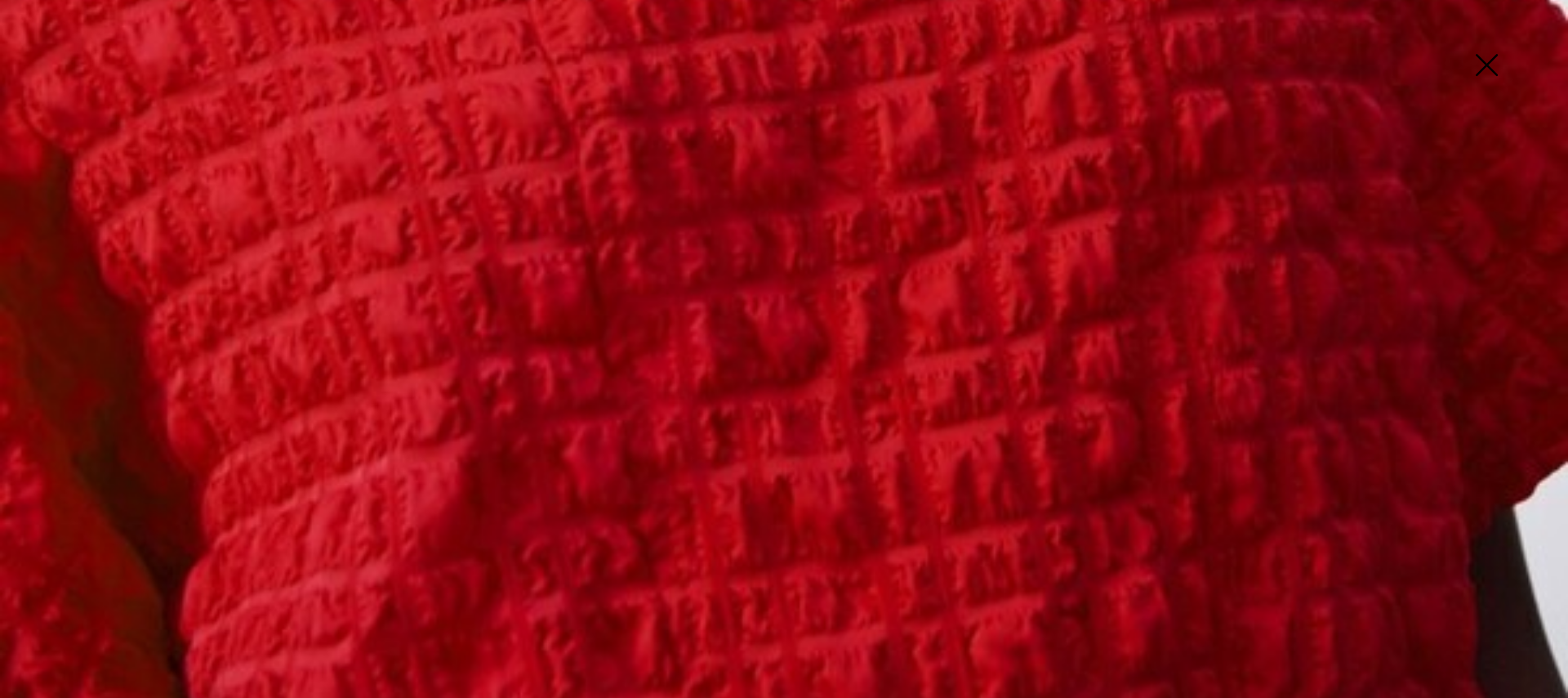
scroll to position [1653, 0]
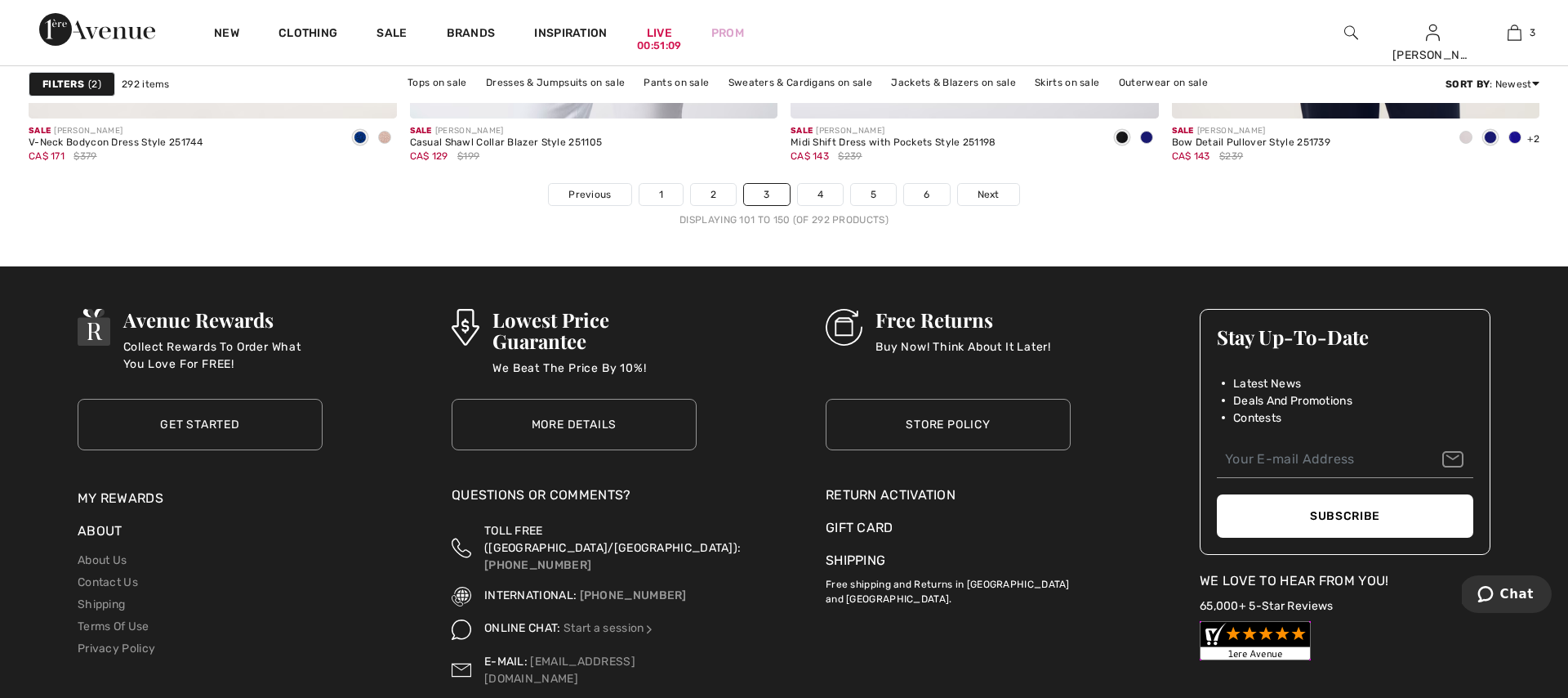
scroll to position [9583, 0]
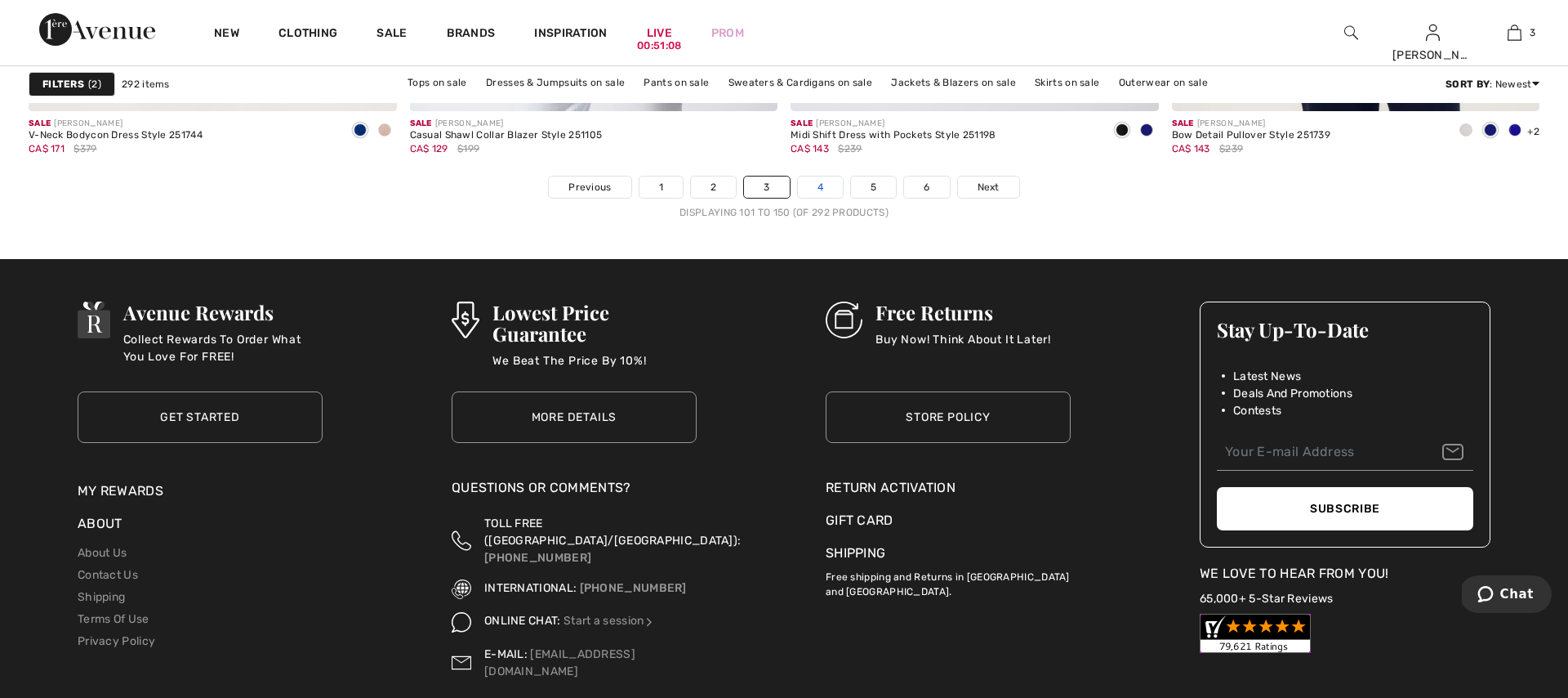
click at [821, 195] on link "4" at bounding box center [820, 187] width 45 height 21
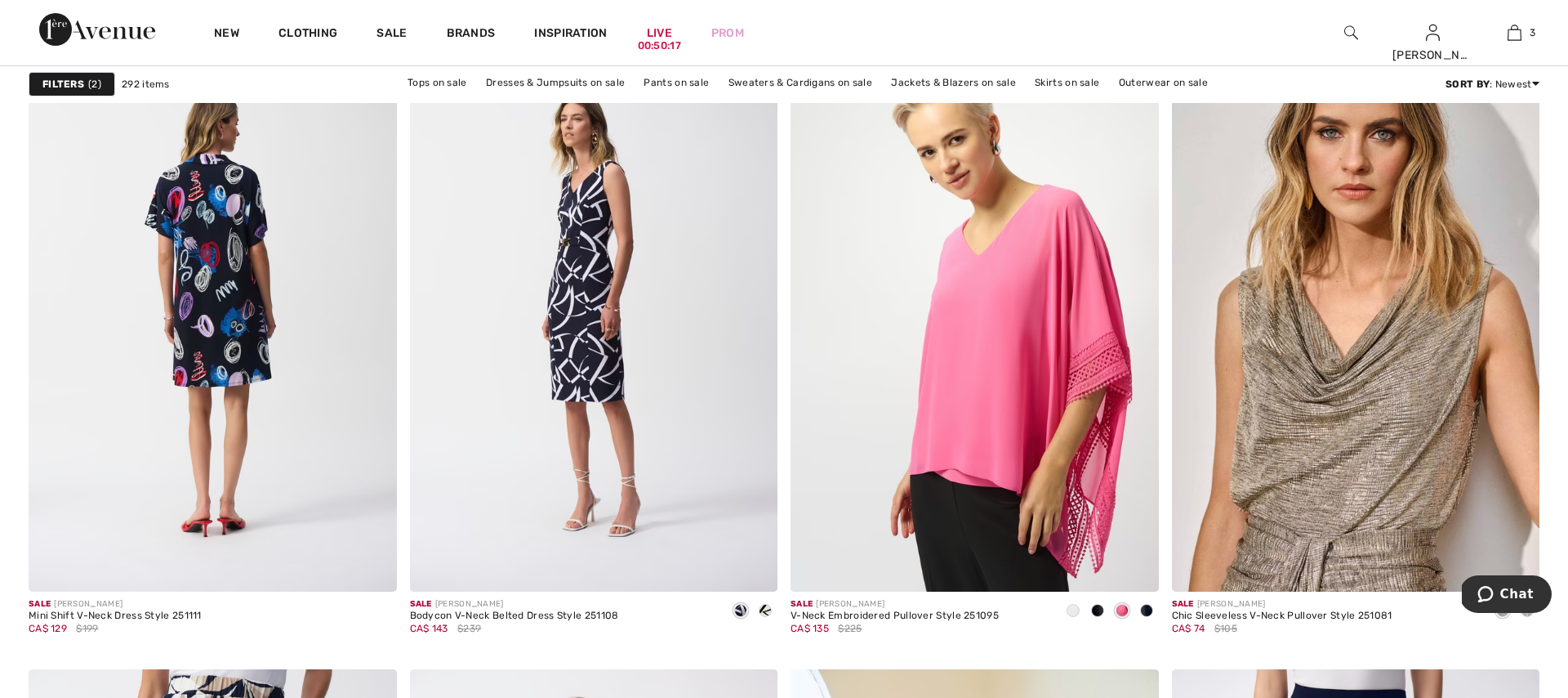
scroll to position [6346, 0]
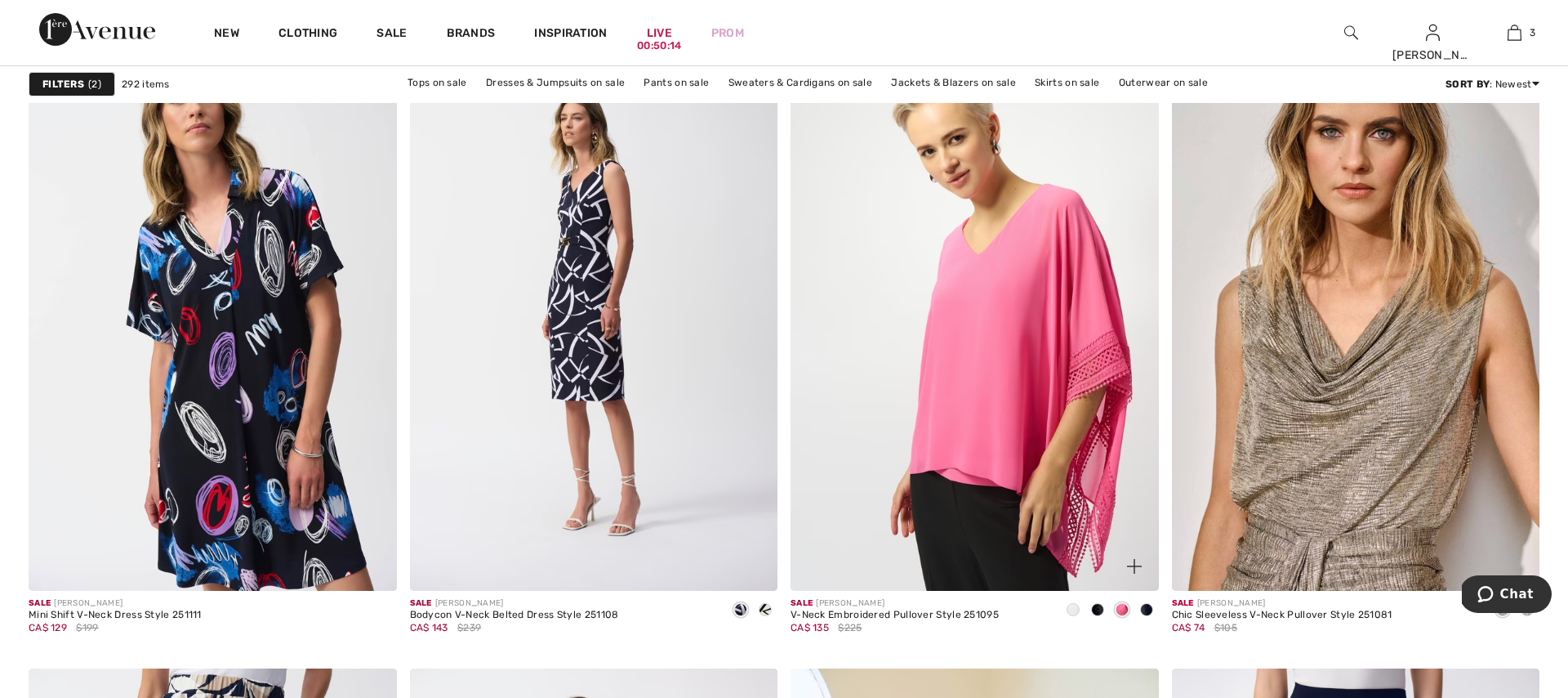
click at [1146, 608] on span at bounding box center [1146, 609] width 13 height 13
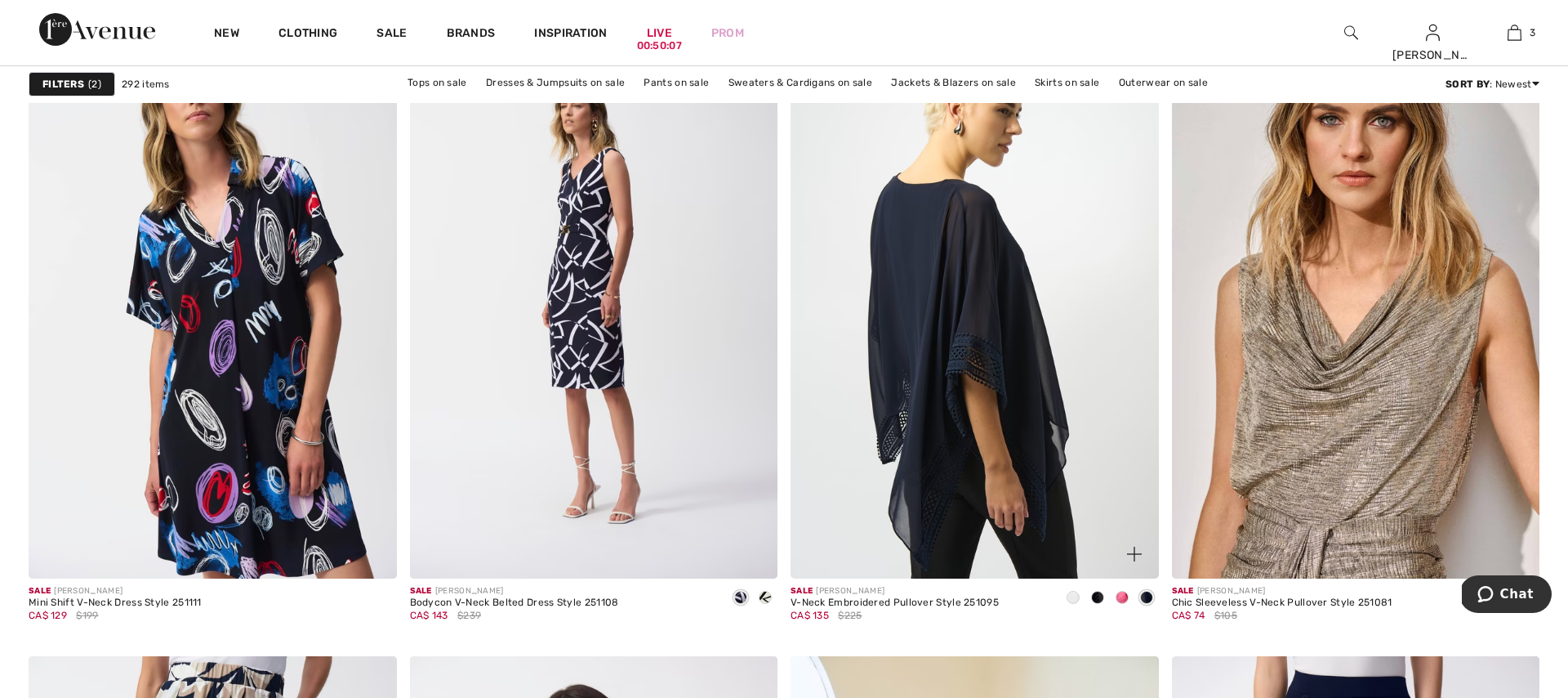
click at [933, 384] on img at bounding box center [975, 303] width 368 height 552
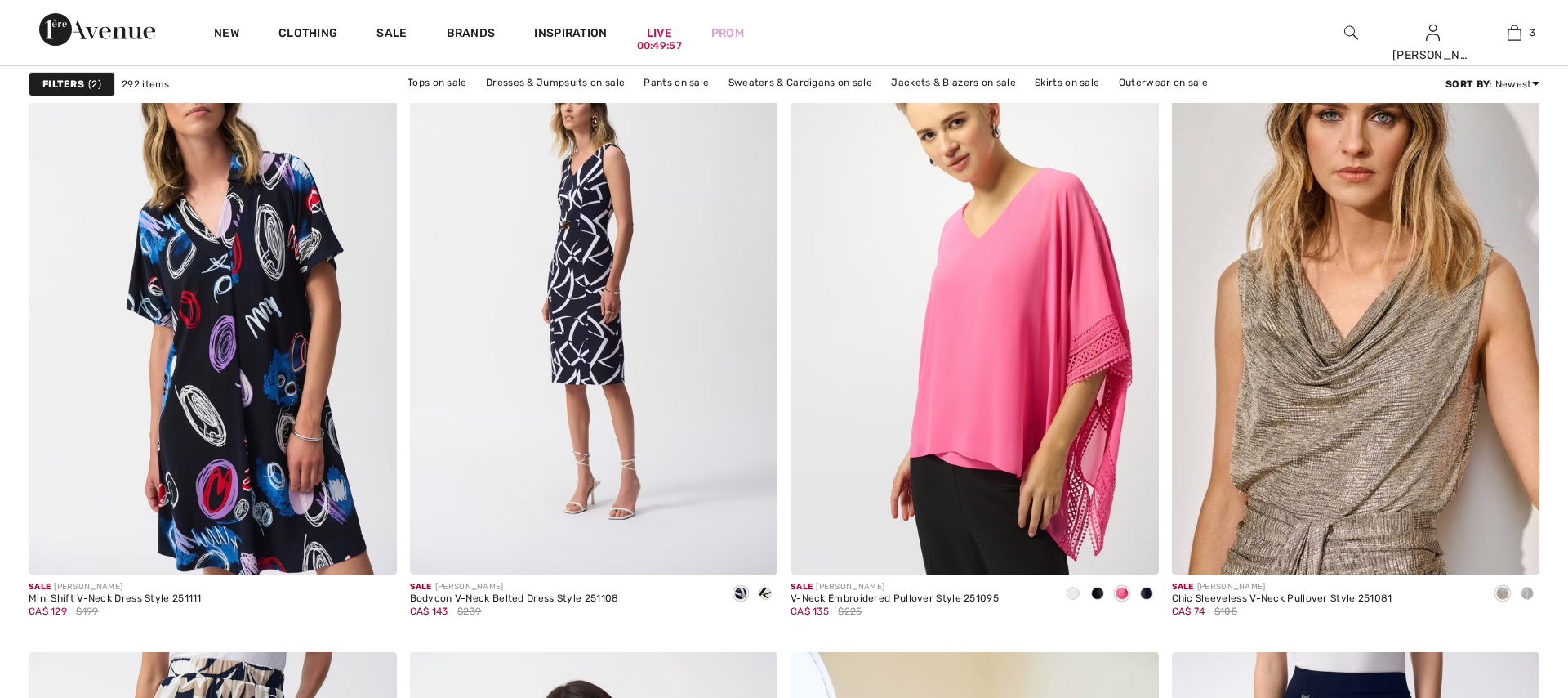
click at [89, 89] on span "2" at bounding box center [95, 84] width 13 height 15
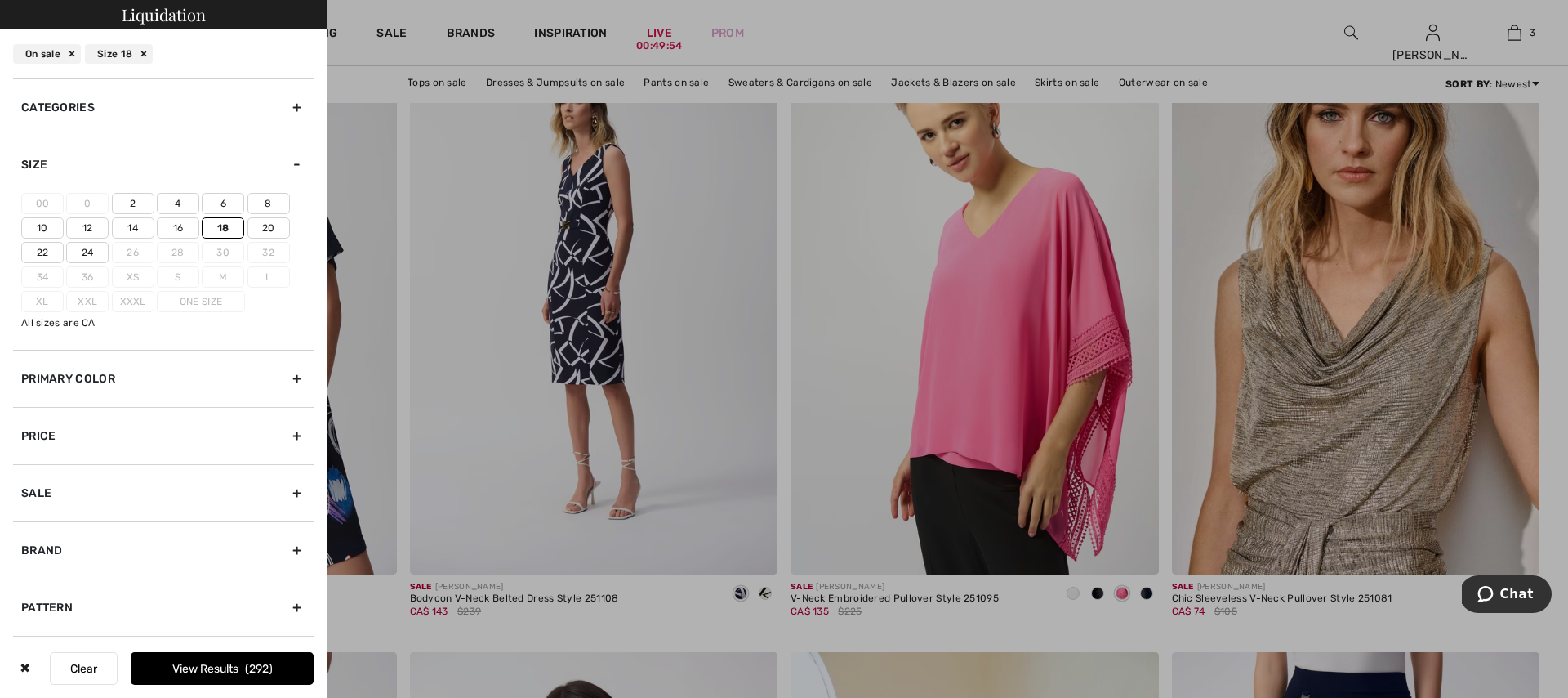
click at [302, 381] on div "Primary Color" at bounding box center [163, 378] width 301 height 57
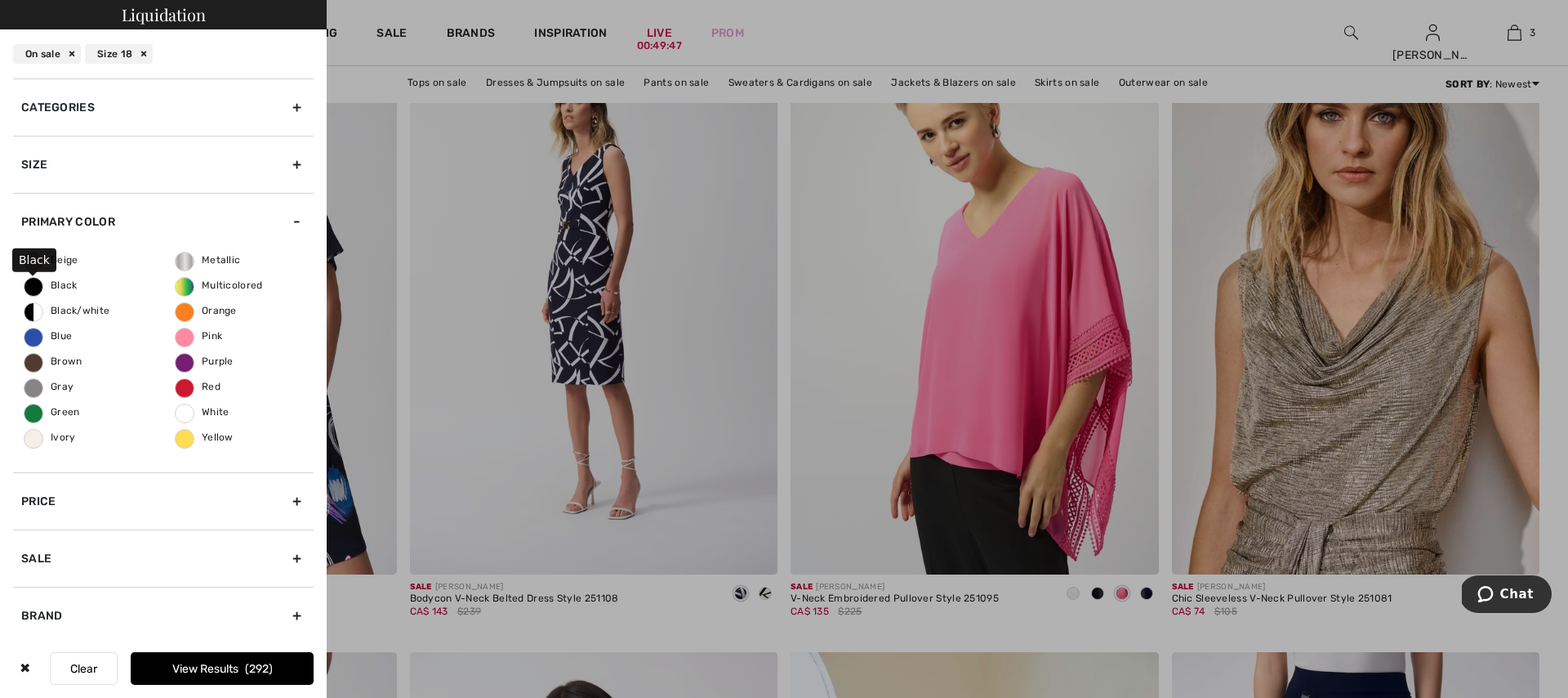
click at [36, 289] on span "Black" at bounding box center [51, 285] width 53 height 11
click at [0, 0] on input "Black" at bounding box center [0, 0] width 0 height 0
click at [31, 338] on span "Blue" at bounding box center [48, 336] width 47 height 11
click at [0, 0] on input "Blue" at bounding box center [0, 0] width 0 height 0
click at [232, 661] on button "View Results 129" at bounding box center [222, 668] width 183 height 32
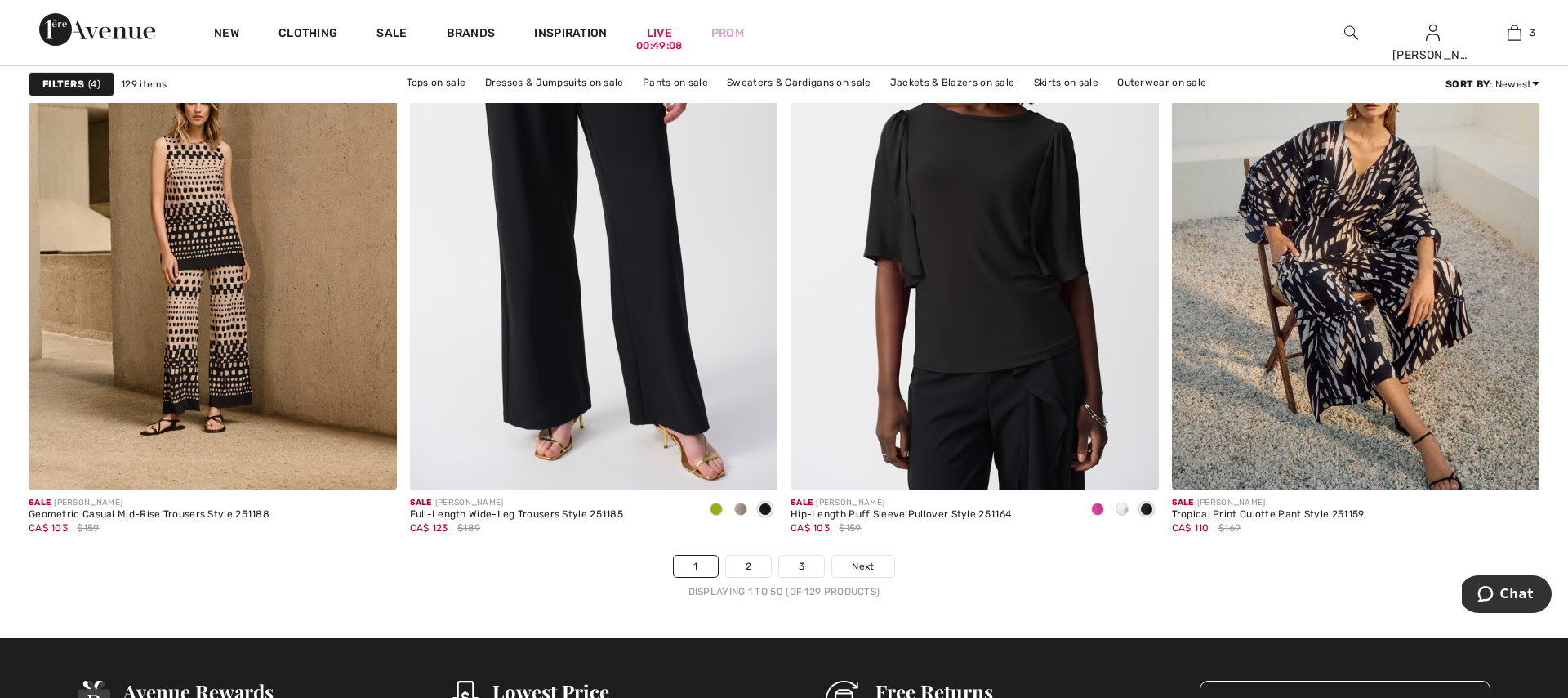
scroll to position [9233, 0]
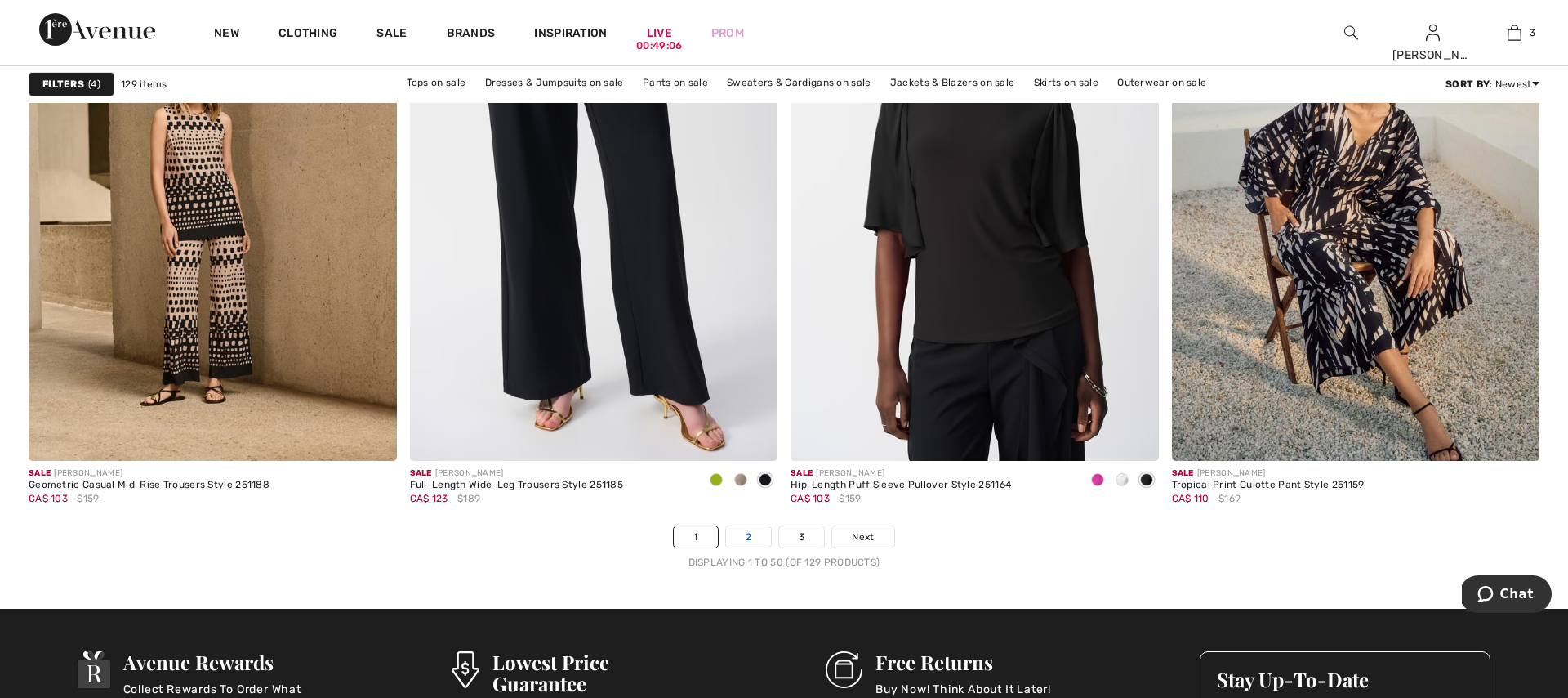
click at [761, 538] on link "2" at bounding box center [748, 537] width 45 height 21
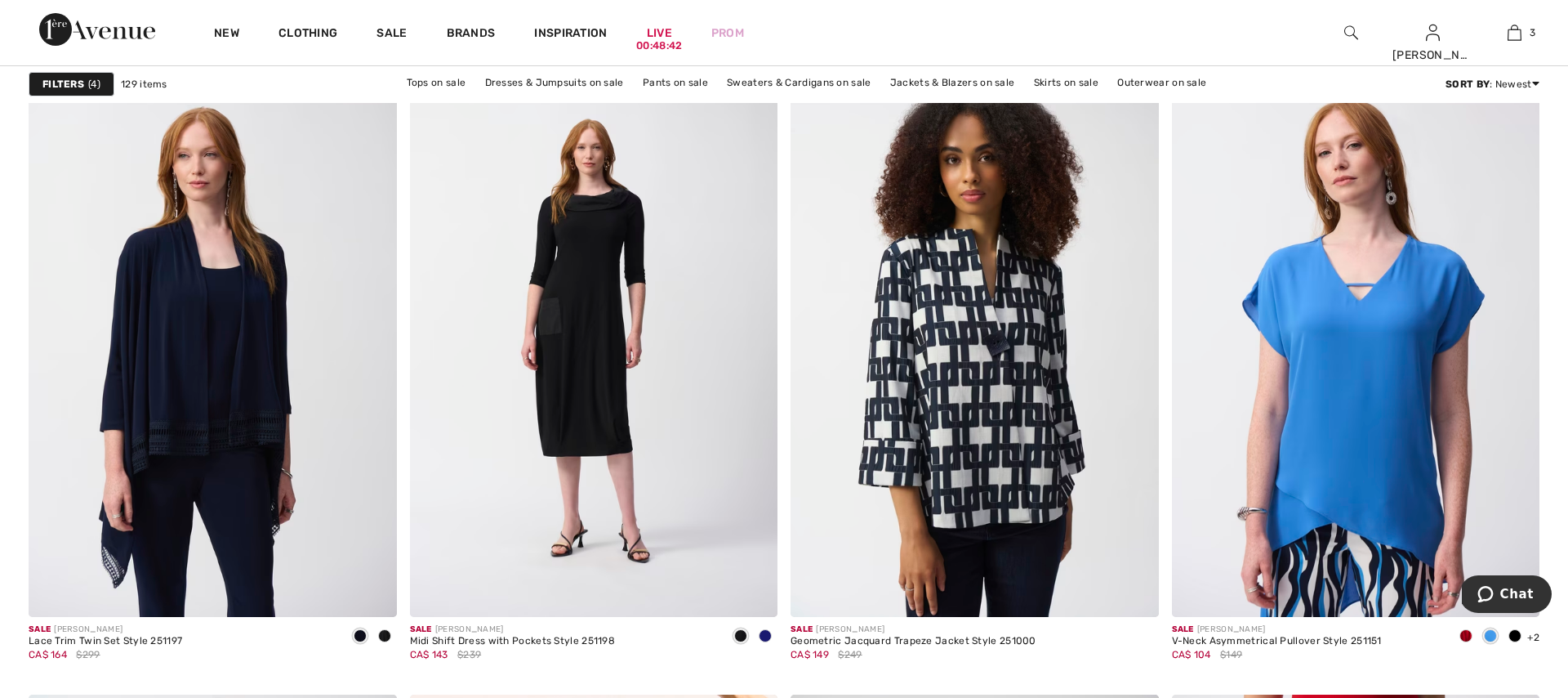
scroll to position [2942, 0]
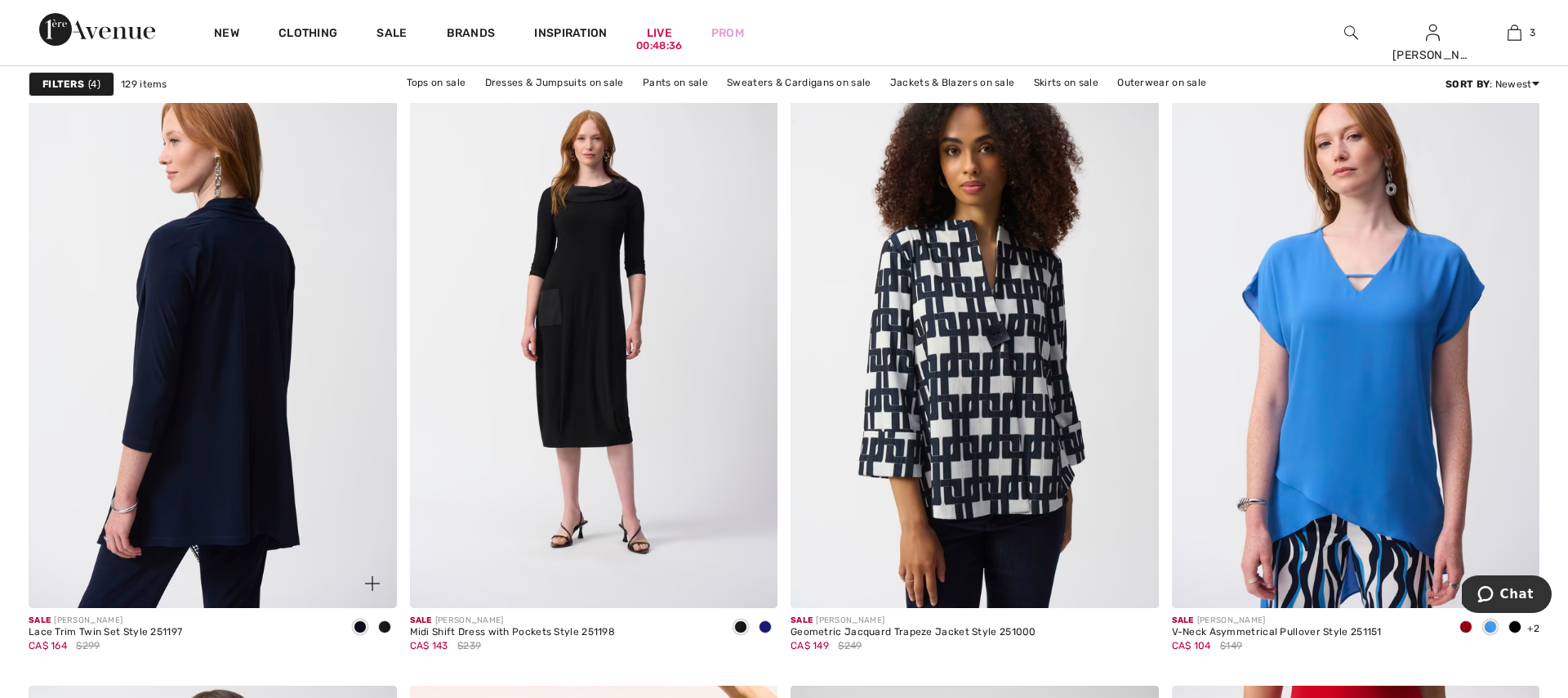
click at [207, 306] on img at bounding box center [213, 332] width 368 height 552
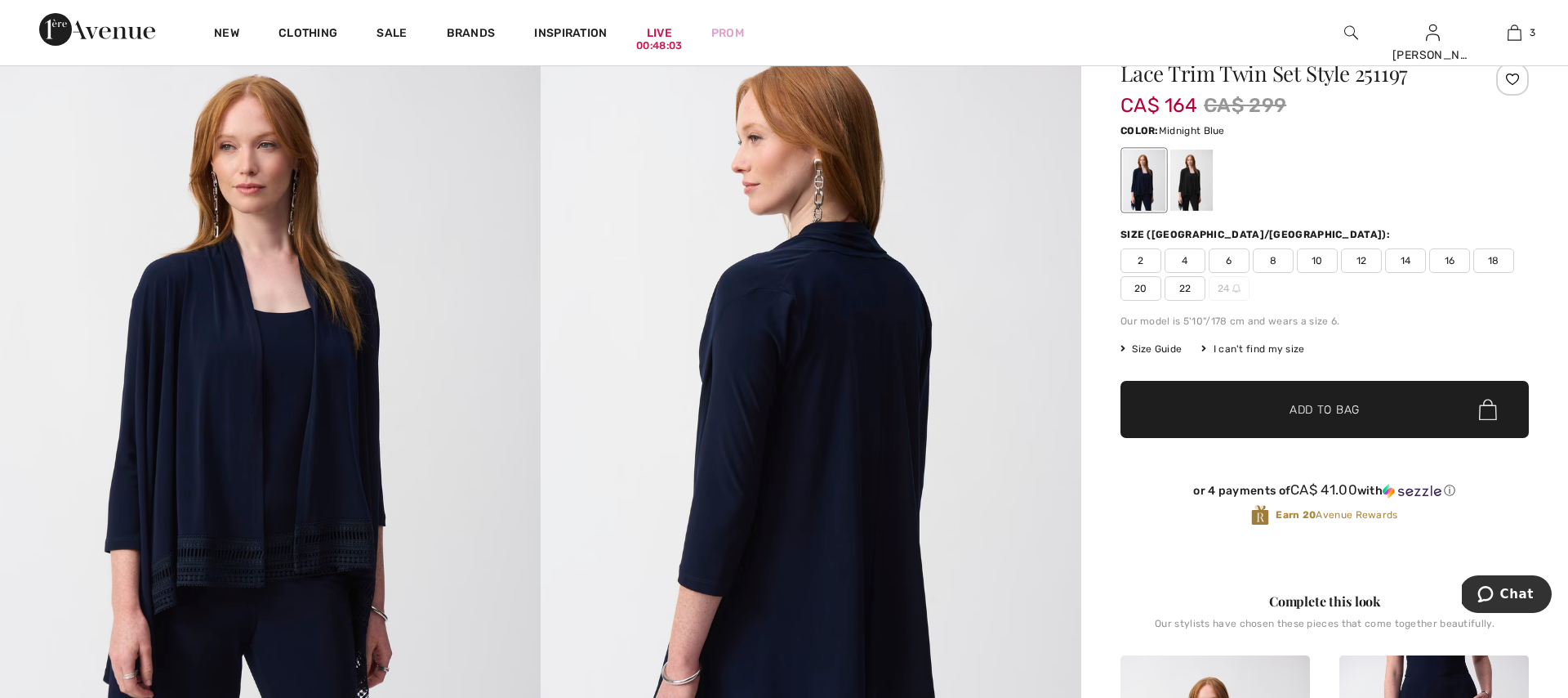
scroll to position [98, 0]
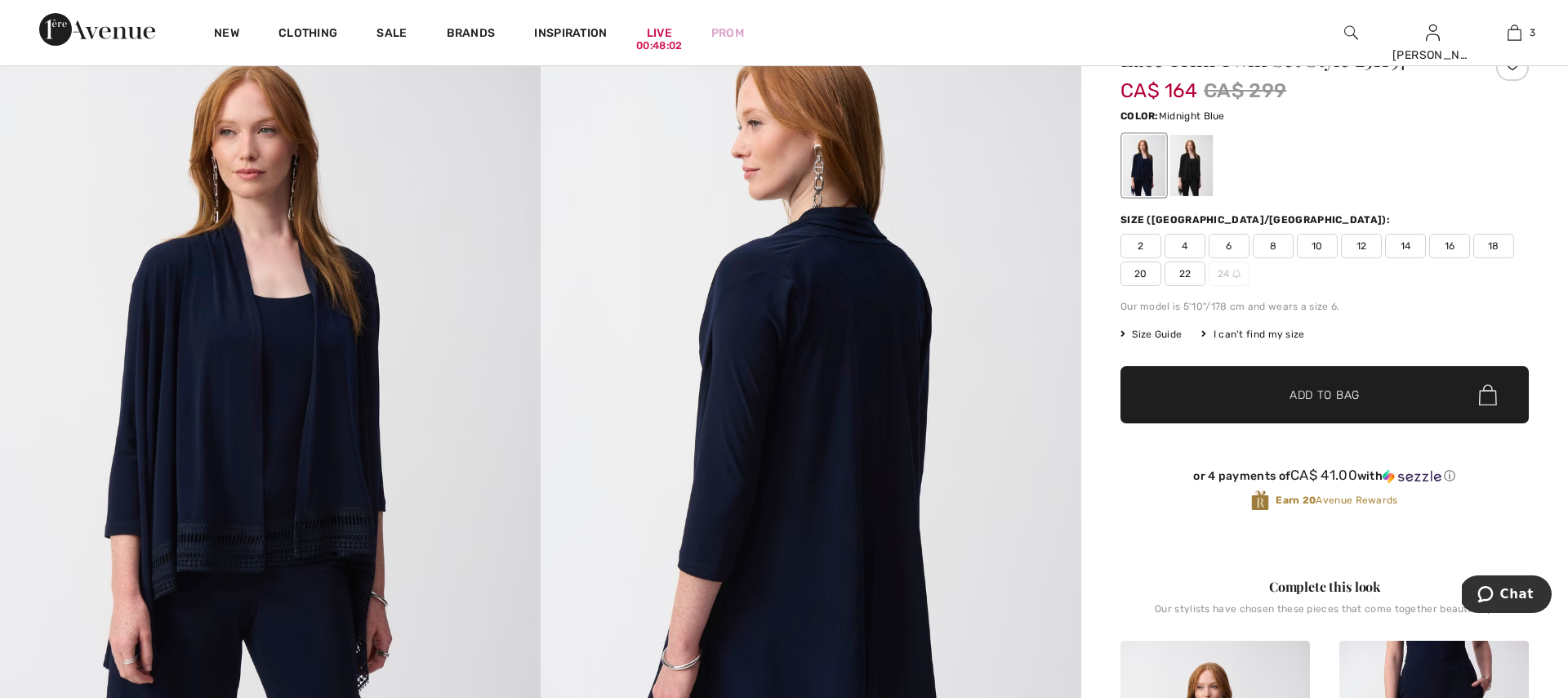
click at [1496, 247] on span "18" at bounding box center [1494, 246] width 41 height 25
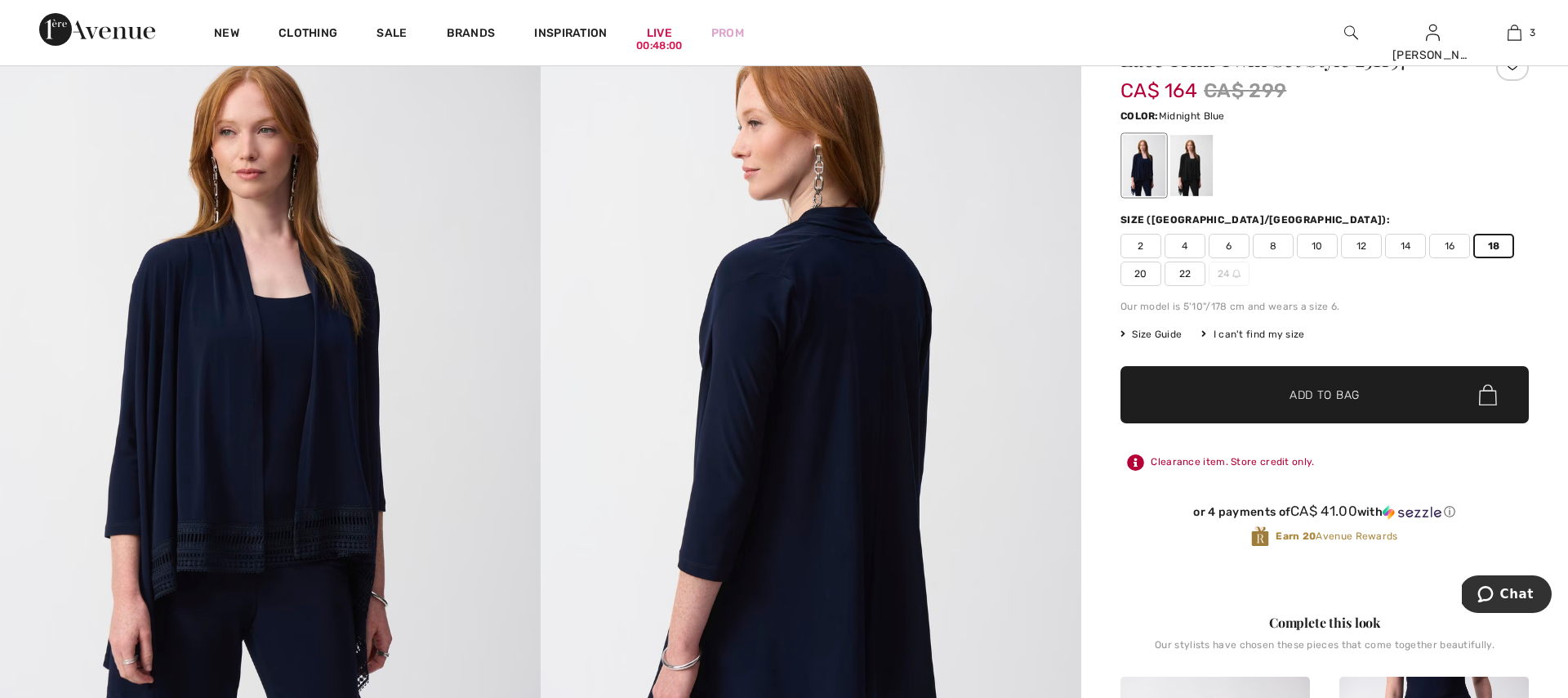
click at [1336, 394] on span "Add to Bag" at bounding box center [1325, 395] width 70 height 18
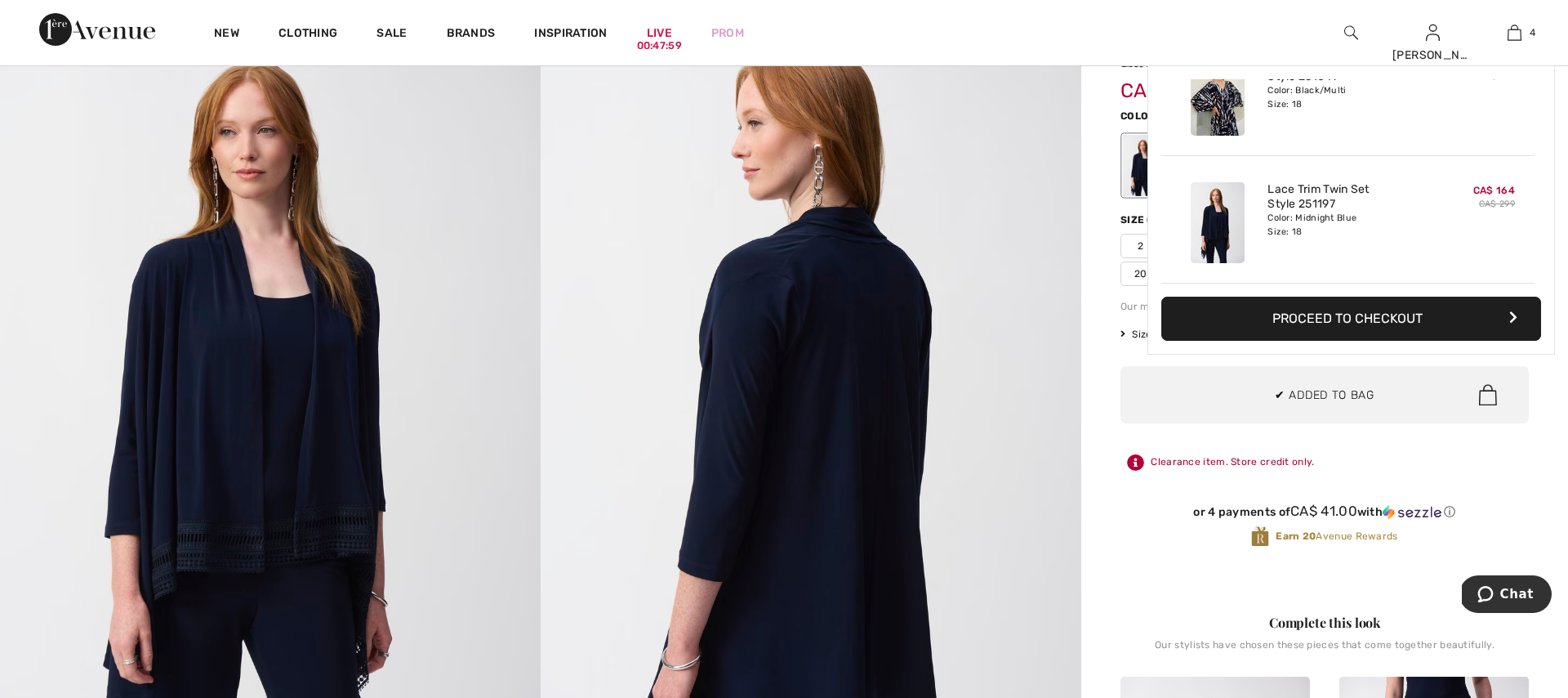
scroll to position [0, 0]
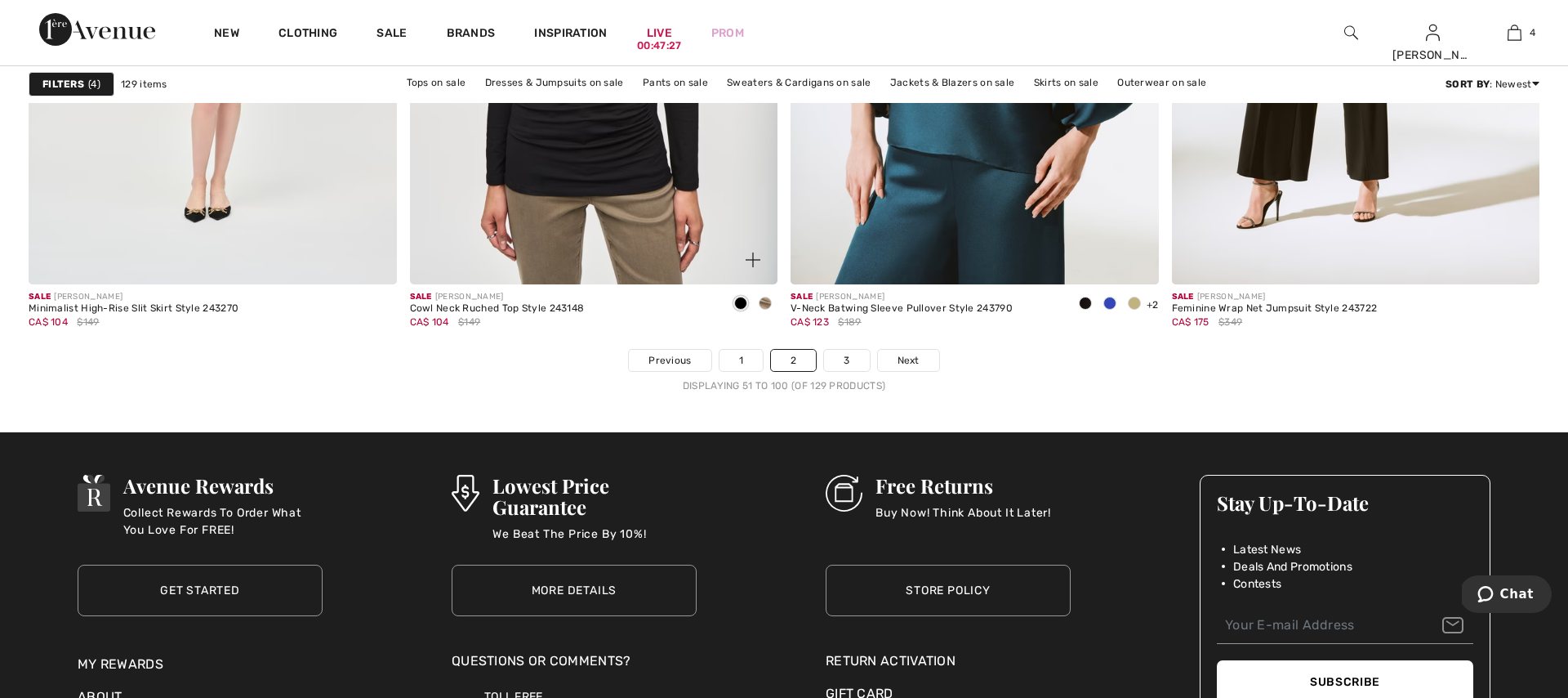
scroll to position [9416, 0]
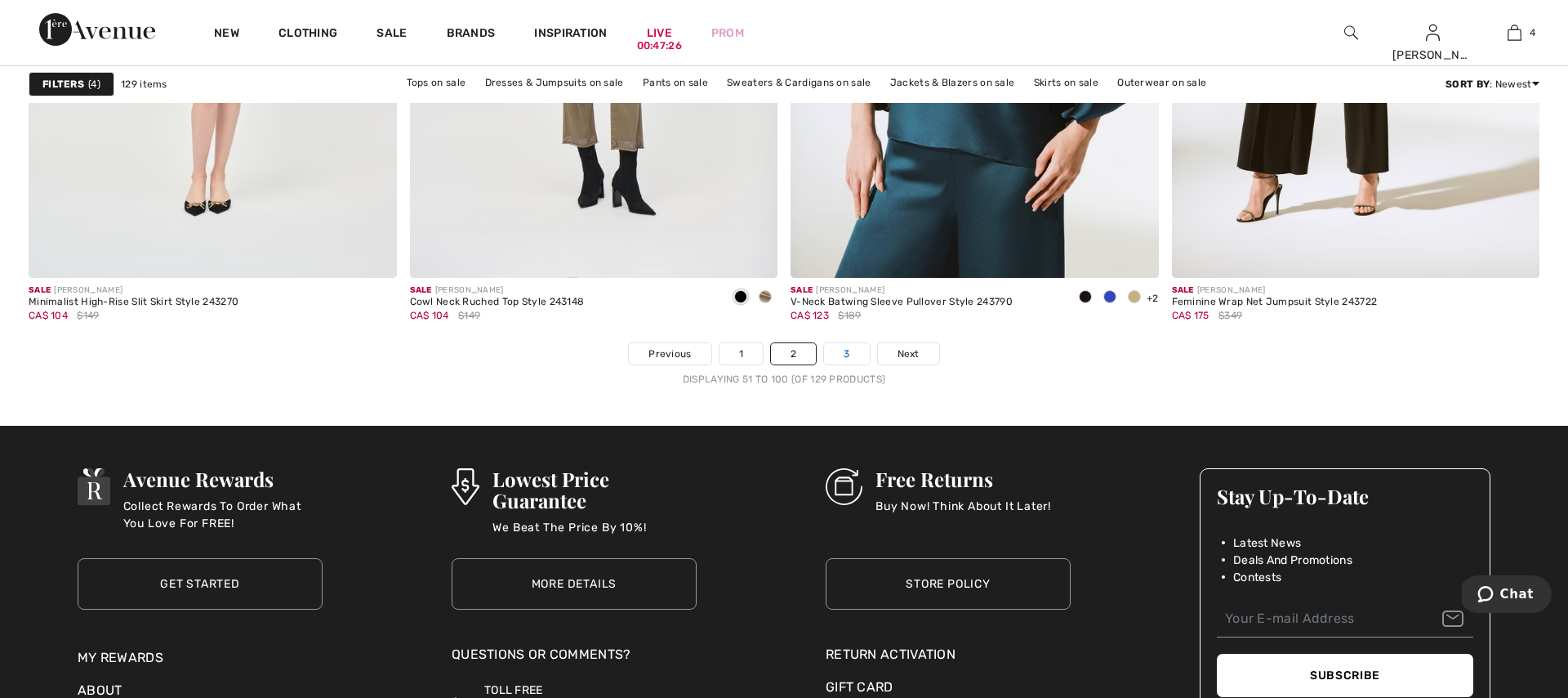
click at [841, 353] on link "3" at bounding box center [846, 353] width 45 height 21
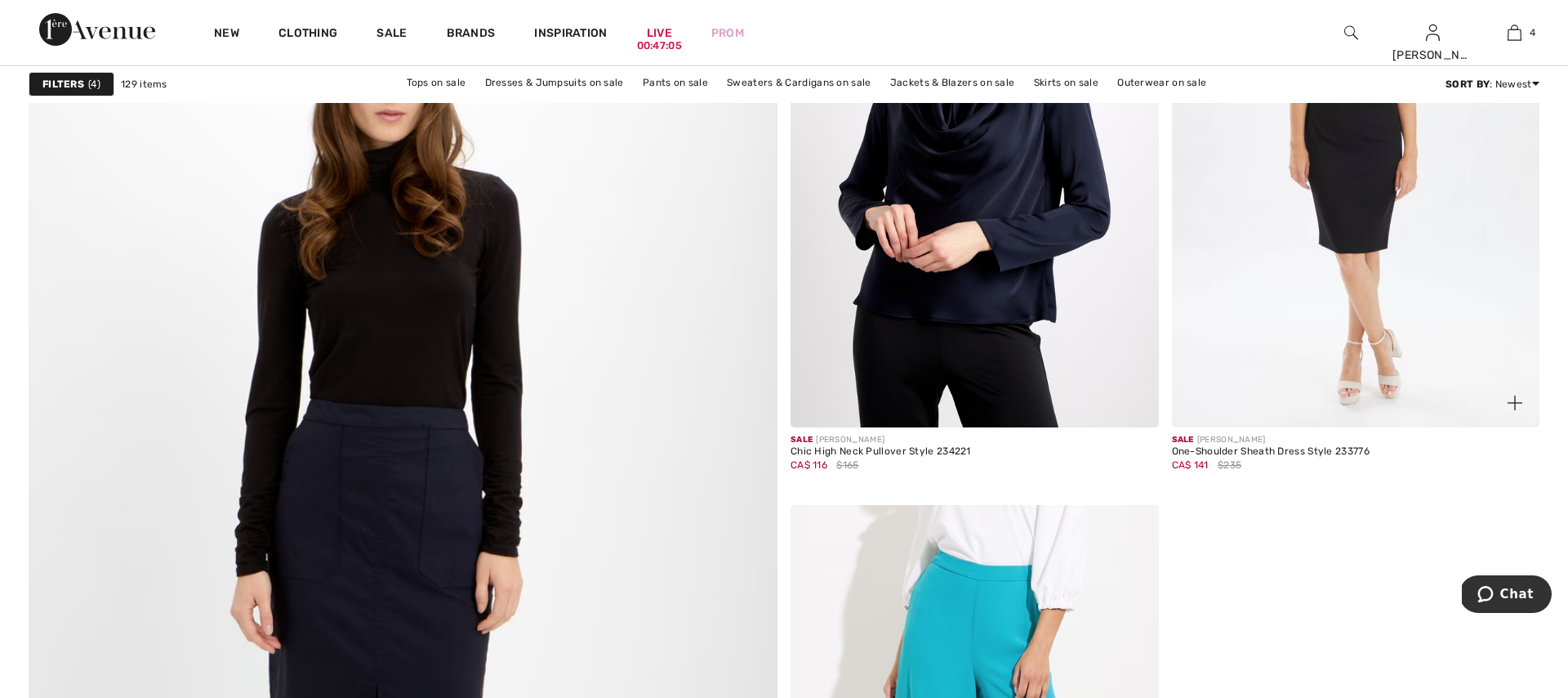
scroll to position [5235, 0]
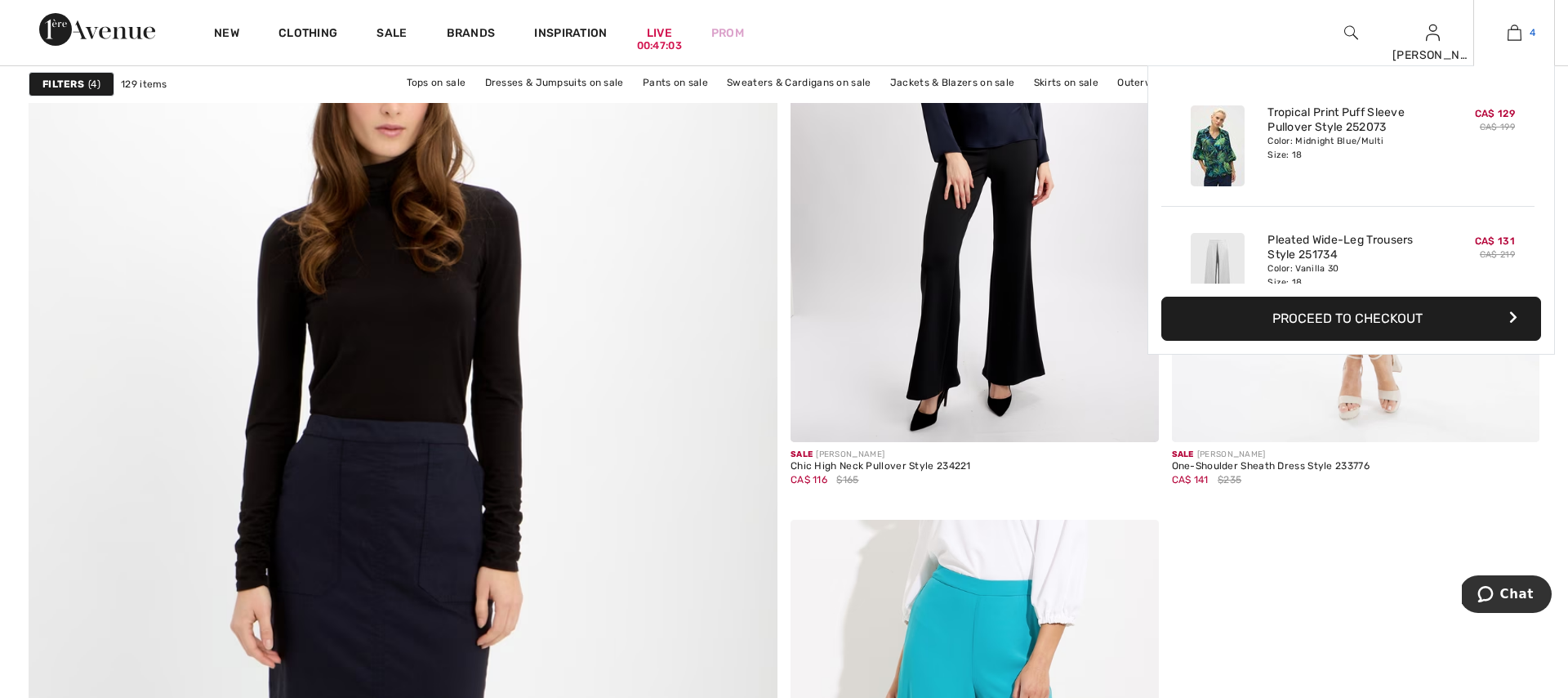
click at [1512, 31] on img at bounding box center [1515, 32] width 14 height 19
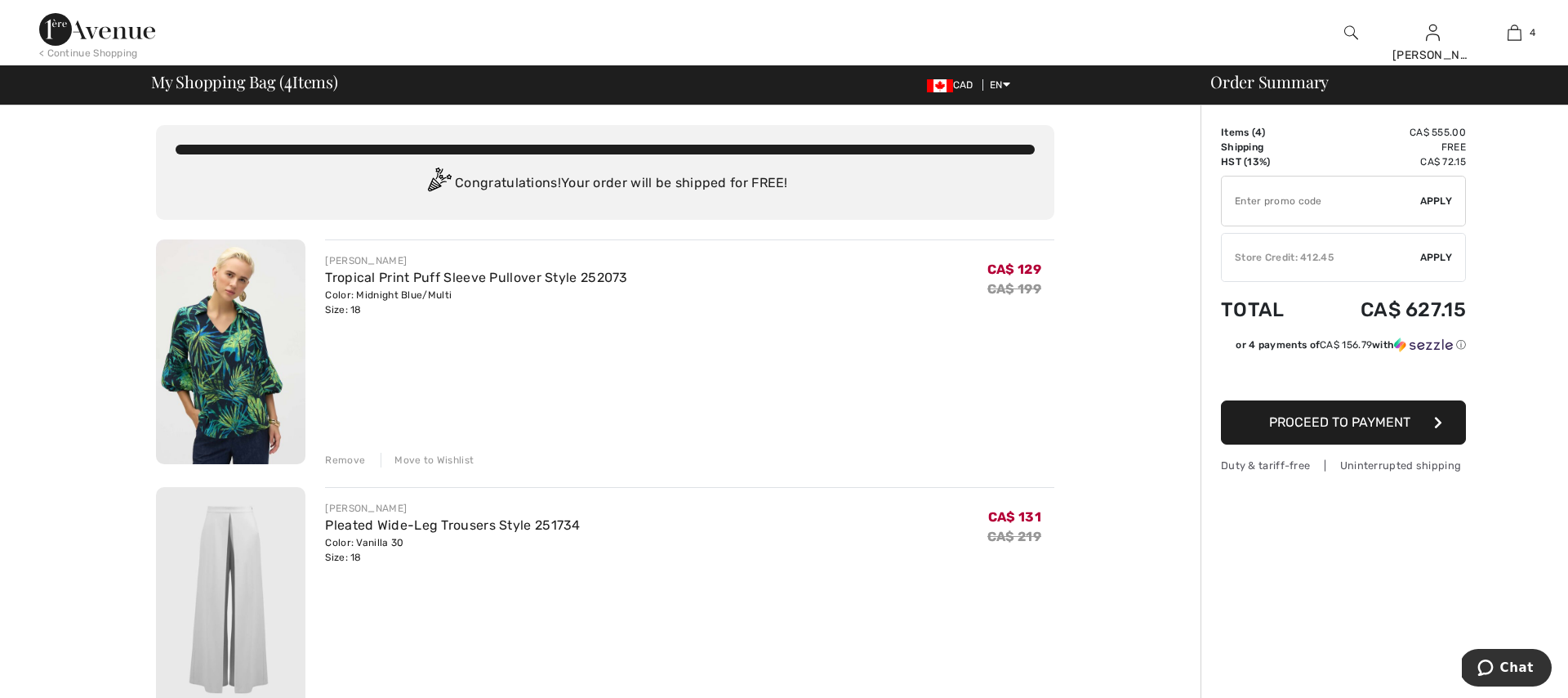
scroll to position [9, 0]
